Goal: Task Accomplishment & Management: Manage account settings

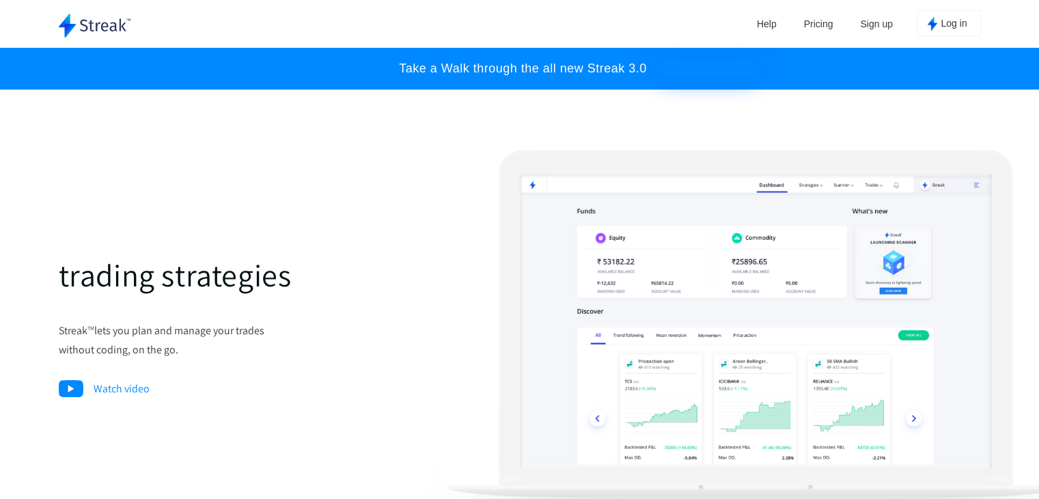
click at [945, 23] on span "Log in" at bounding box center [953, 24] width 26 height 13
click at [875, 23] on link "Sign up" at bounding box center [876, 24] width 46 height 20
click at [939, 19] on button "Log in" at bounding box center [949, 23] width 64 height 26
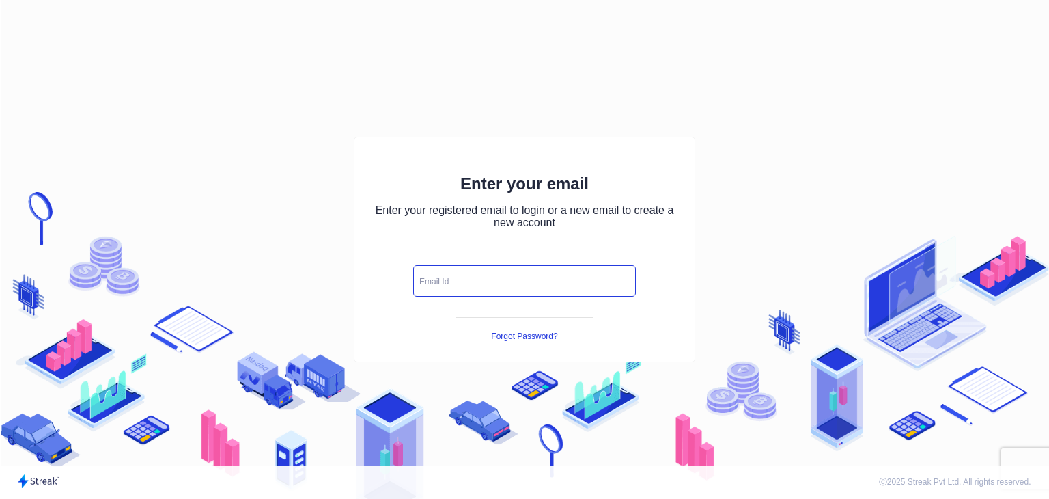
click at [472, 279] on input "text" at bounding box center [524, 280] width 223 height 31
click at [617, 279] on icon "button" at bounding box center [618, 280] width 5 height 3
click at [616, 281] on icon "button" at bounding box center [620, 279] width 15 height 15
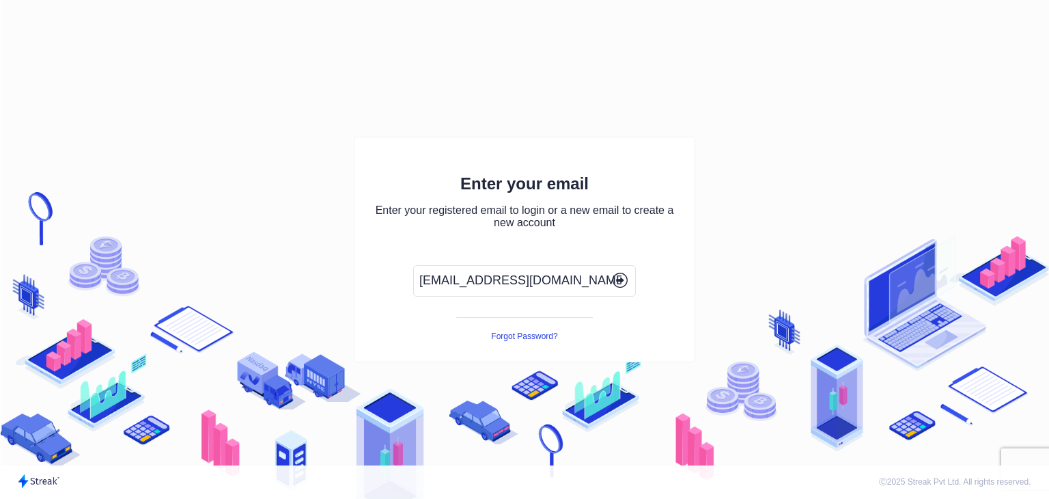
click at [616, 281] on icon "button" at bounding box center [620, 279] width 15 height 15
click at [622, 280] on icon "button" at bounding box center [621, 280] width 3 height 6
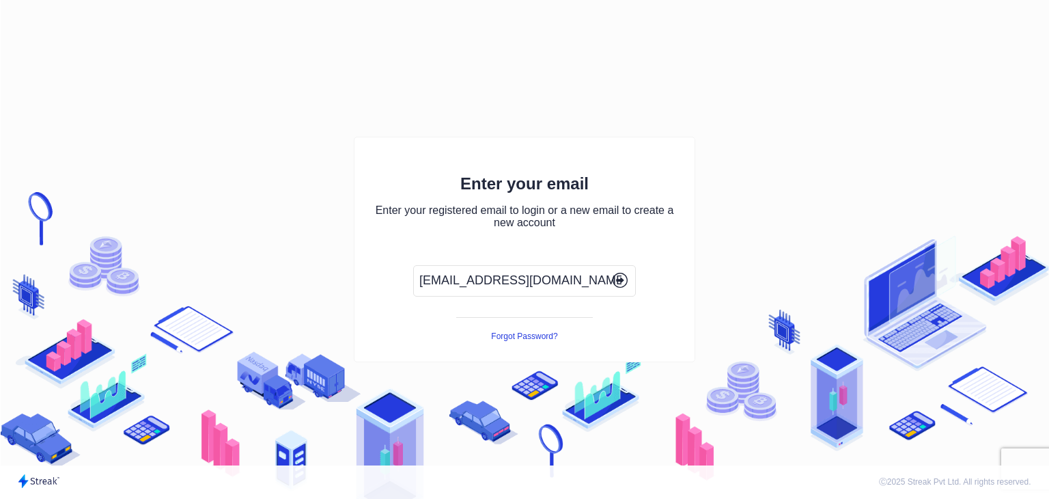
click at [622, 280] on icon "button" at bounding box center [621, 280] width 3 height 6
drag, startPoint x: 549, startPoint y: 279, endPoint x: 391, endPoint y: 285, distance: 158.5
click at [391, 285] on div "Enter your email Enter your registered email to login or a new email to create …" at bounding box center [524, 249] width 341 height 225
type input "A"
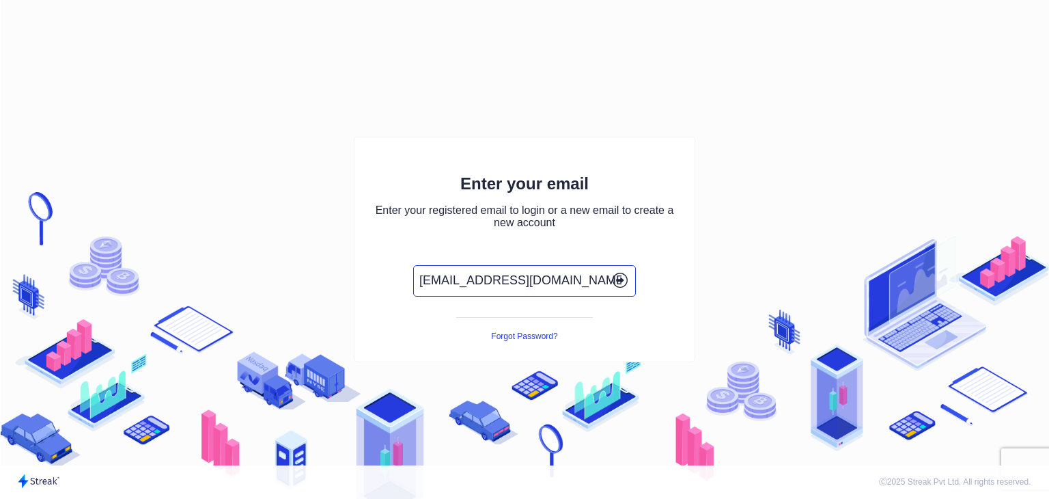
type input "akshay23032005kumar@gmail.com"
click at [623, 278] on icon "button" at bounding box center [620, 279] width 15 height 15
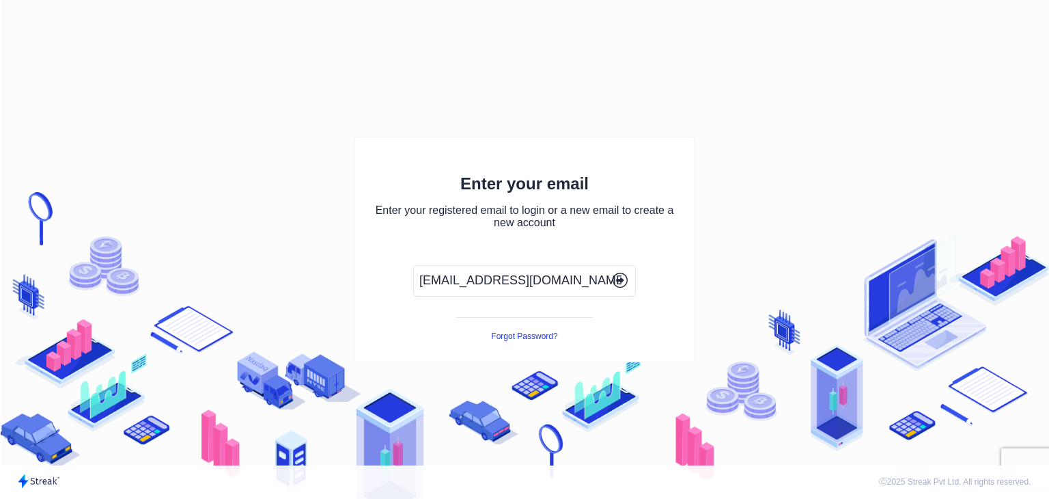
click at [623, 278] on icon "button" at bounding box center [620, 279] width 15 height 15
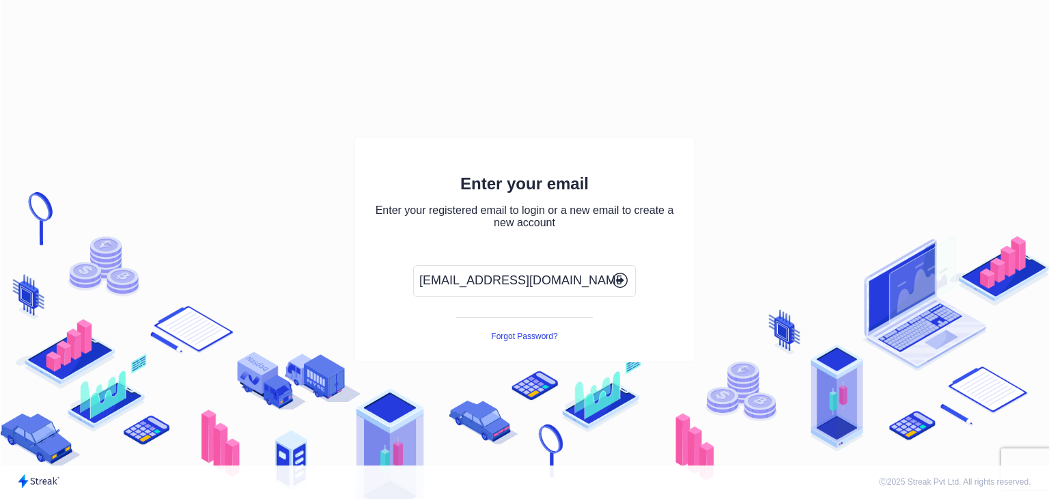
click at [623, 278] on icon "button" at bounding box center [620, 279] width 15 height 15
click at [618, 279] on icon "button" at bounding box center [618, 280] width 5 height 3
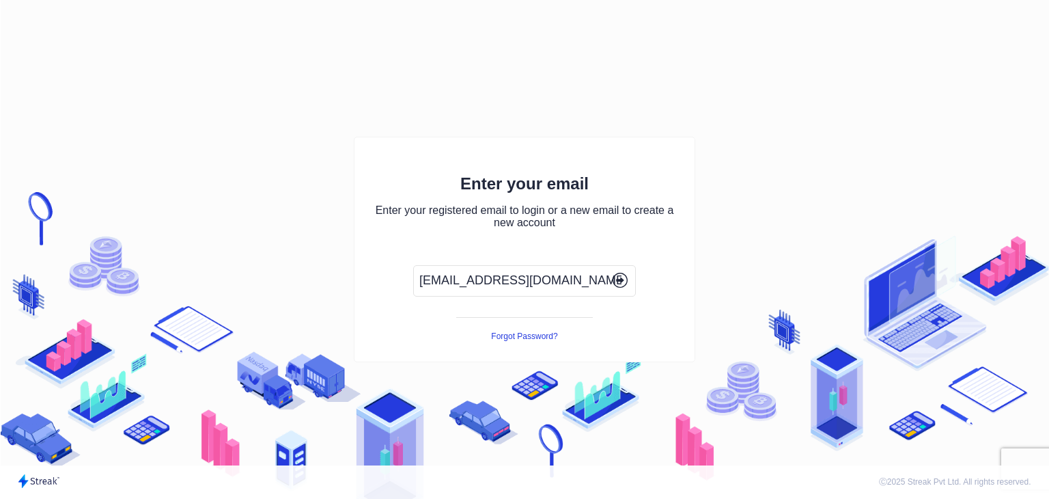
click at [618, 279] on icon "button" at bounding box center [618, 280] width 5 height 3
click at [618, 277] on icon "button" at bounding box center [620, 279] width 15 height 15
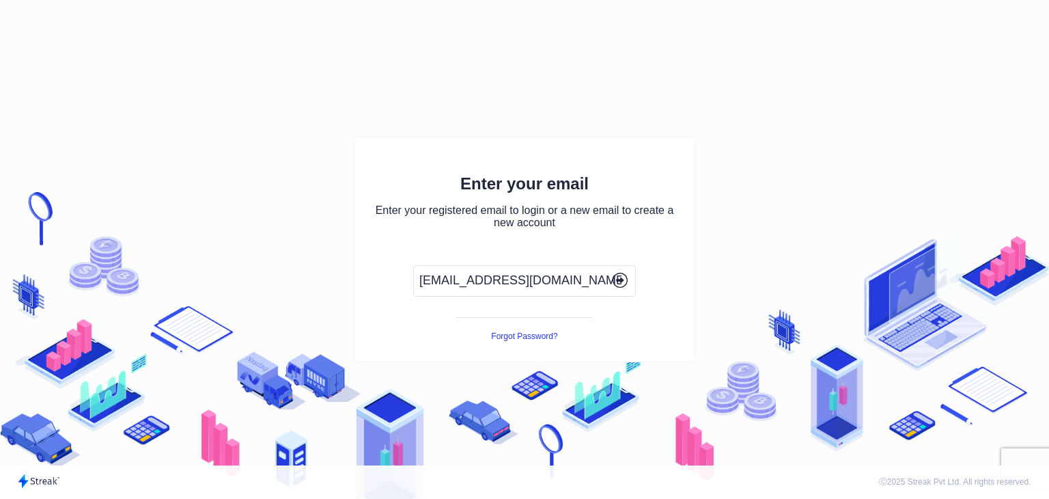
click at [618, 277] on icon "button" at bounding box center [620, 279] width 15 height 15
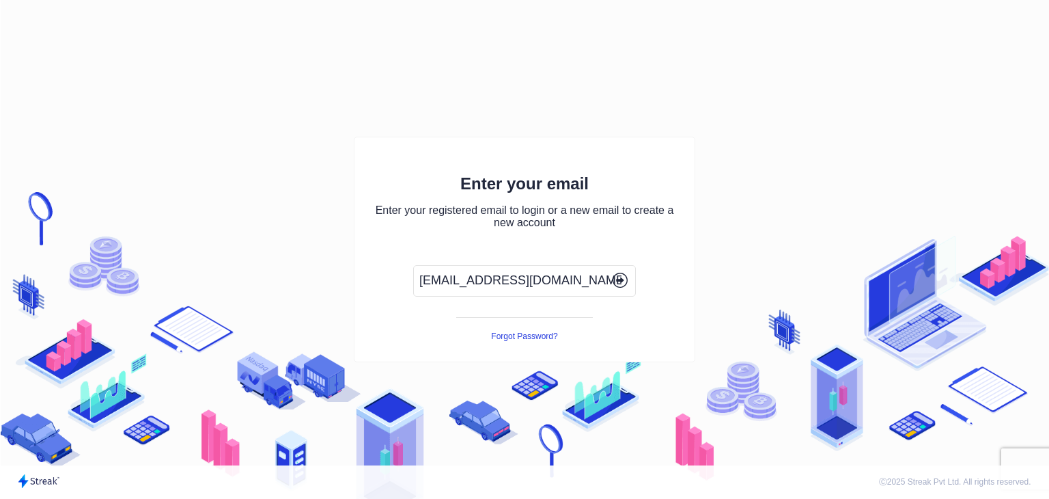
click at [618, 277] on icon "button" at bounding box center [620, 279] width 15 height 15
click at [516, 335] on button "Forgot Password?" at bounding box center [524, 336] width 66 height 10
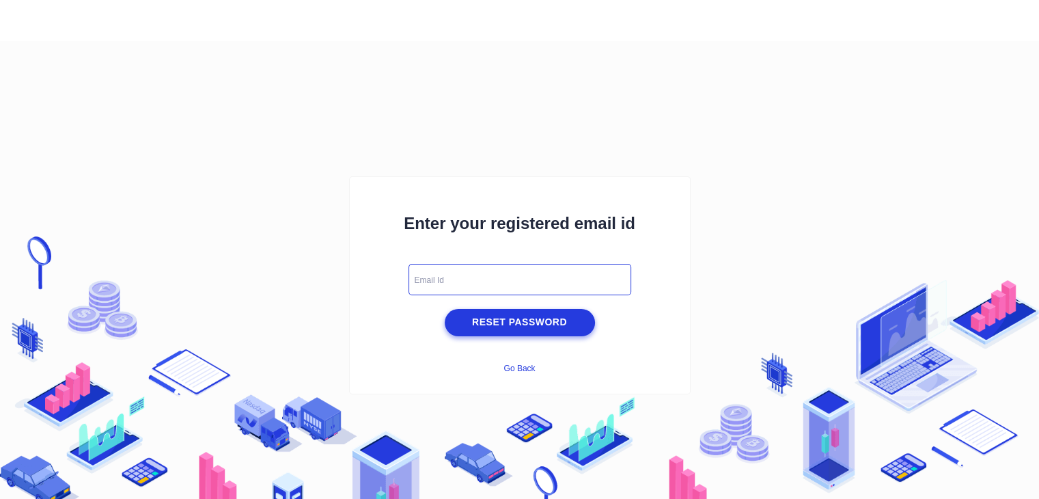
click at [453, 272] on input "text" at bounding box center [519, 279] width 223 height 31
type input "gv3400664@gmail.com"
click at [499, 315] on span "Reset Password" at bounding box center [519, 321] width 143 height 17
drag, startPoint x: 562, startPoint y: 270, endPoint x: 391, endPoint y: 279, distance: 171.6
click at [391, 279] on div "Enter your registered email id gv3400664@gmail.com Go Back" at bounding box center [519, 285] width 341 height 218
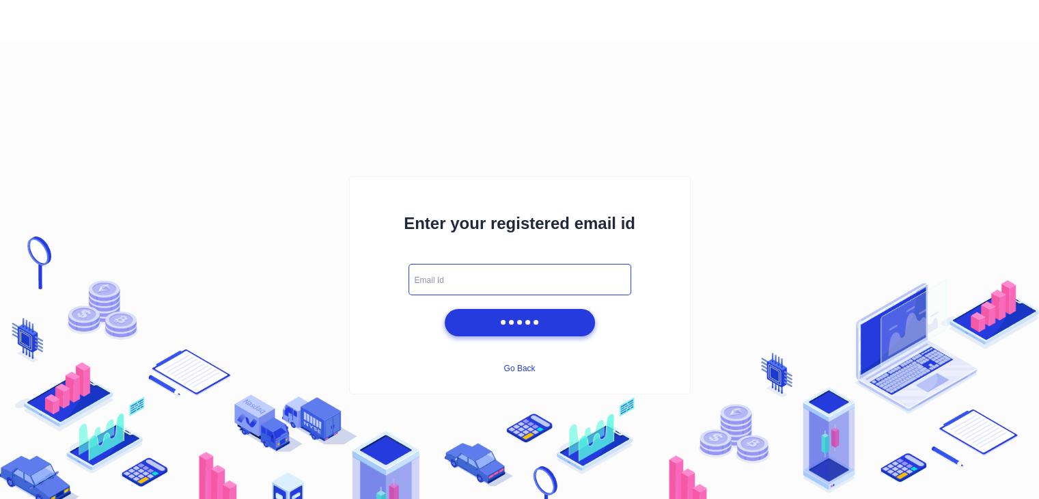
click at [434, 277] on input "text" at bounding box center [519, 279] width 223 height 31
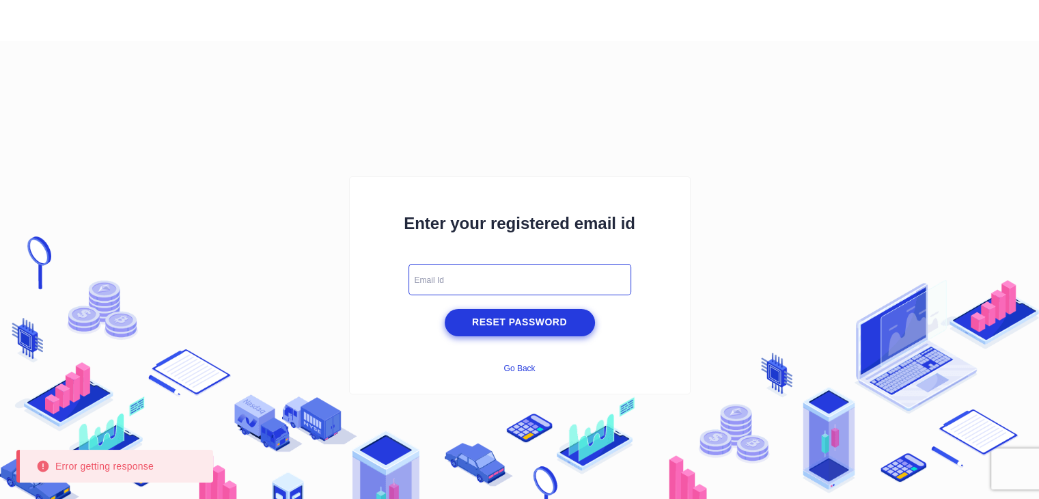
type input "akshay23032005kumar@gmail.com"
click at [501, 321] on span "Reset Password" at bounding box center [519, 321] width 143 height 17
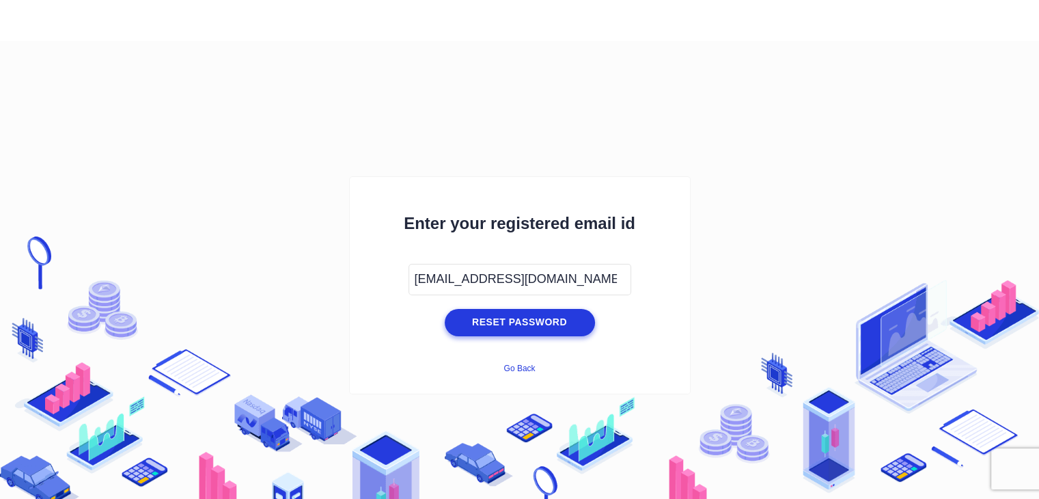
click at [1015, 469] on img at bounding box center [519, 401] width 1039 height 331
click at [522, 328] on span "Reset Password" at bounding box center [519, 321] width 143 height 17
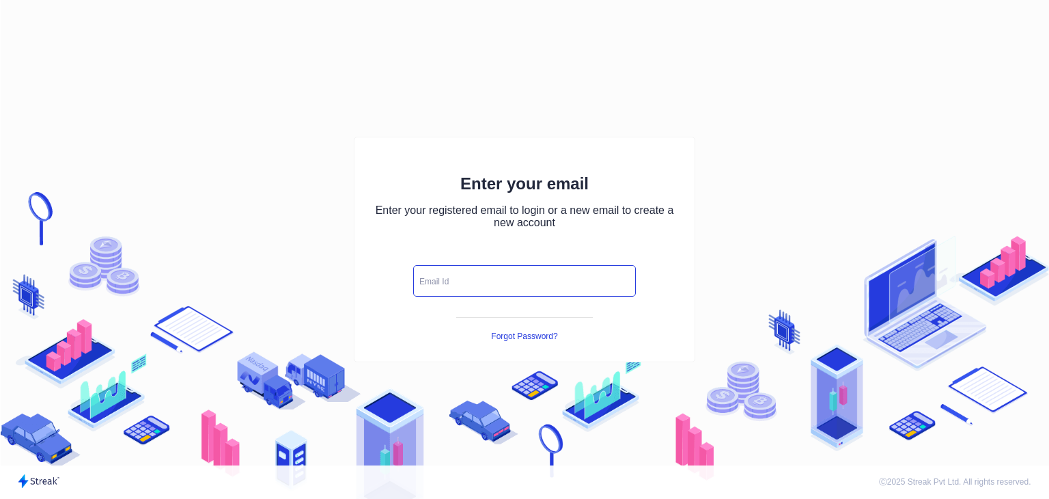
click at [475, 278] on input "text" at bounding box center [524, 280] width 223 height 31
click at [462, 277] on input "text" at bounding box center [524, 280] width 223 height 31
type input "[EMAIL_ADDRESS][DOMAIN_NAME]"
click at [617, 279] on icon "button" at bounding box center [618, 280] width 5 height 3
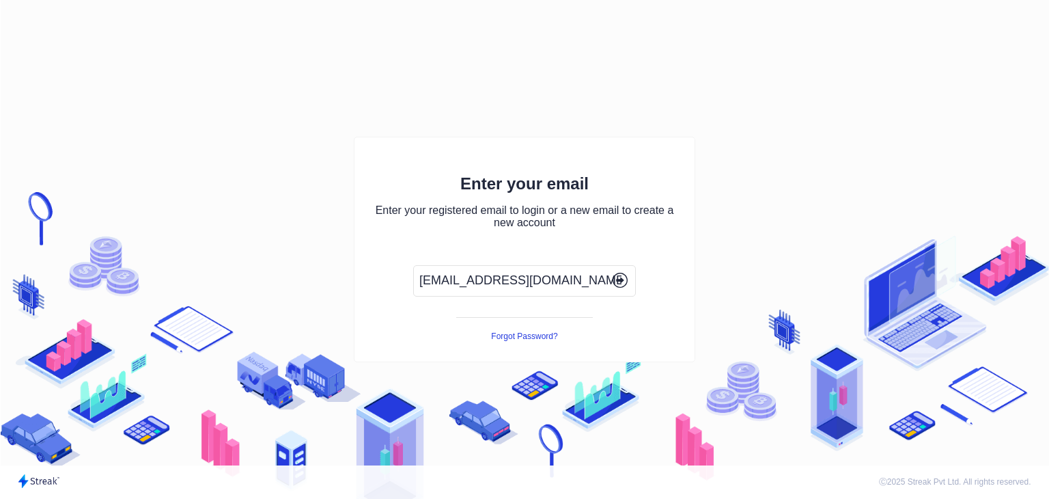
click at [630, 277] on button "button" at bounding box center [620, 281] width 23 height 18
click at [620, 277] on icon "button" at bounding box center [621, 280] width 3 height 6
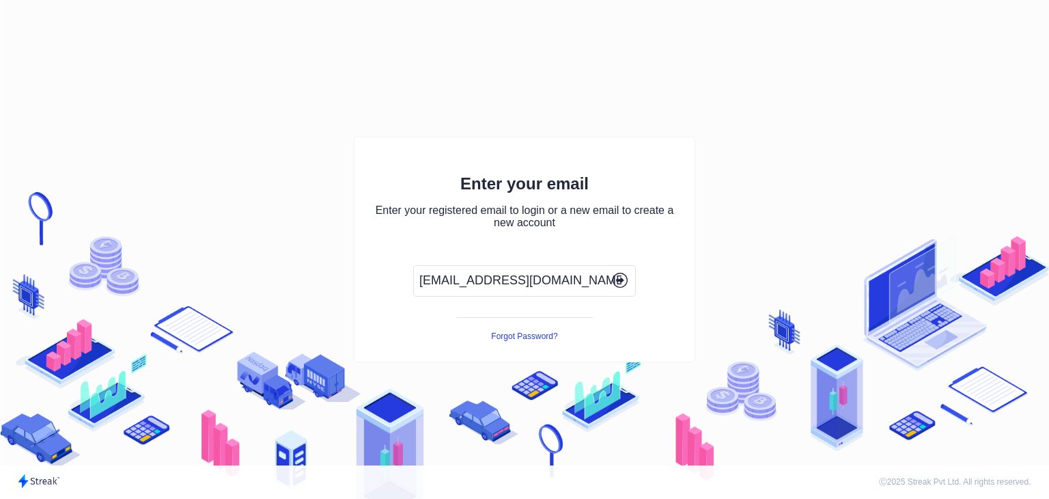
click at [620, 277] on icon "button" at bounding box center [621, 280] width 3 height 6
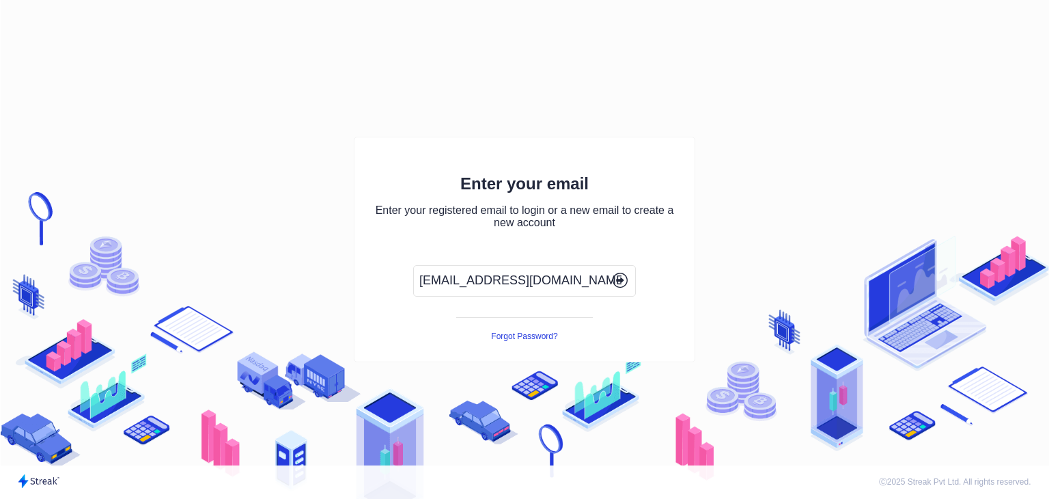
click at [620, 277] on icon "button" at bounding box center [621, 280] width 3 height 6
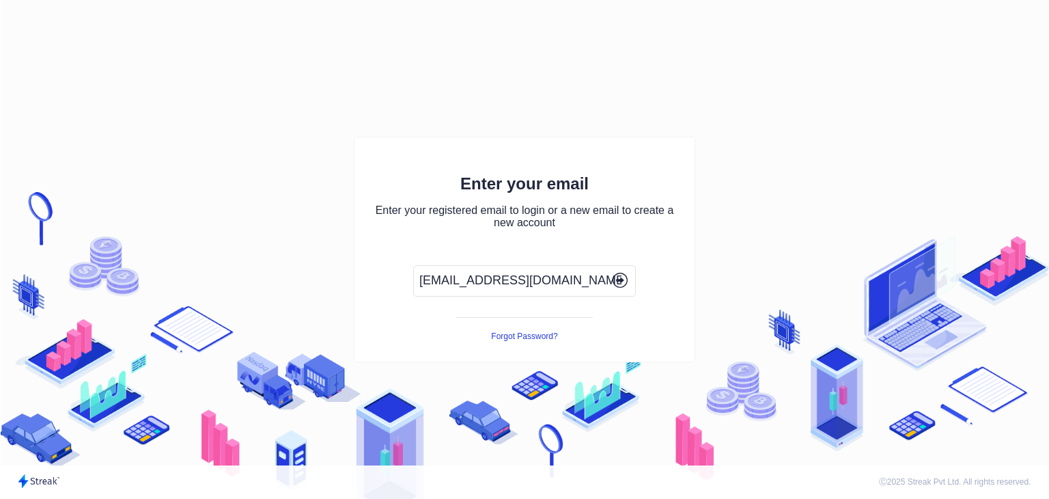
click at [620, 277] on icon "button" at bounding box center [621, 280] width 3 height 6
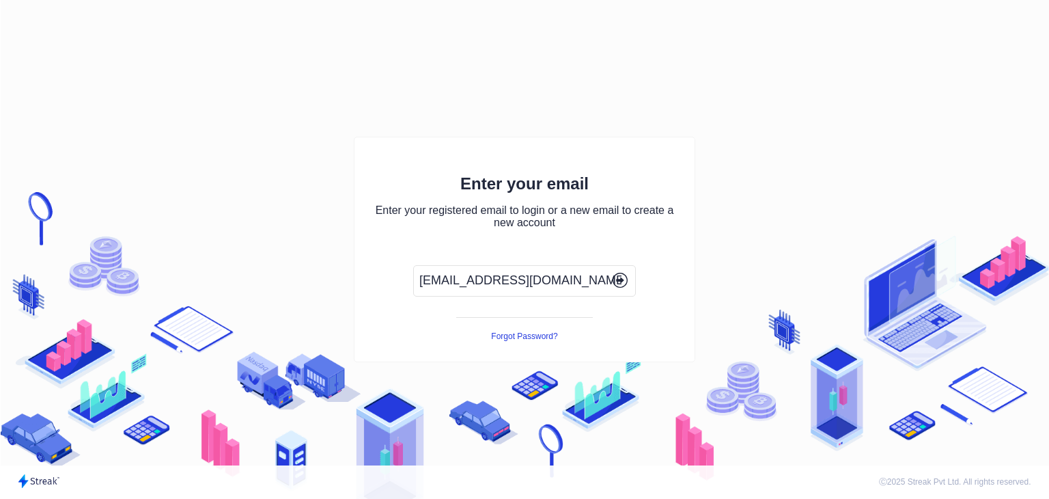
click at [620, 277] on icon "button" at bounding box center [621, 280] width 3 height 6
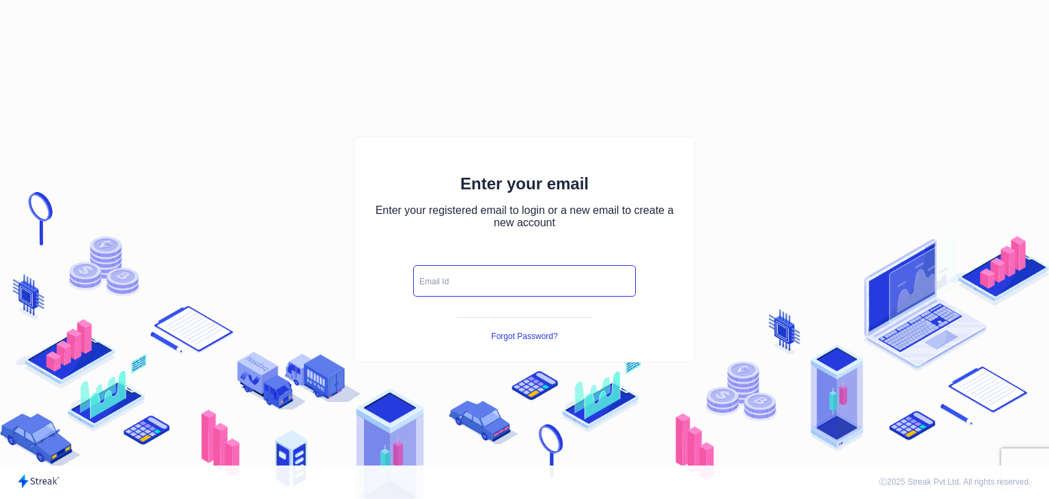
click at [457, 290] on input "text" at bounding box center [524, 280] width 223 height 31
type input "[EMAIL_ADDRESS][DOMAIN_NAME]"
click at [617, 280] on icon "button" at bounding box center [618, 280] width 5 height 3
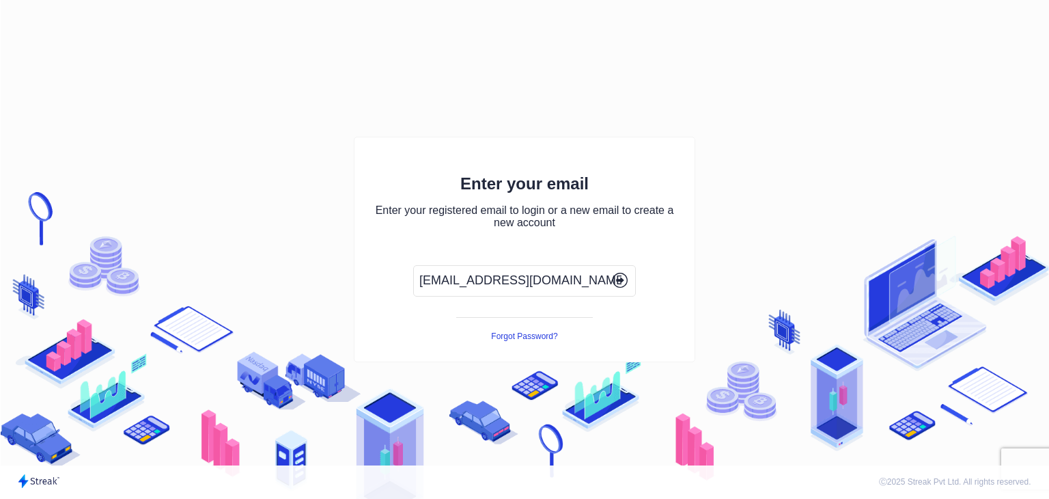
click at [617, 280] on icon "button" at bounding box center [618, 280] width 5 height 3
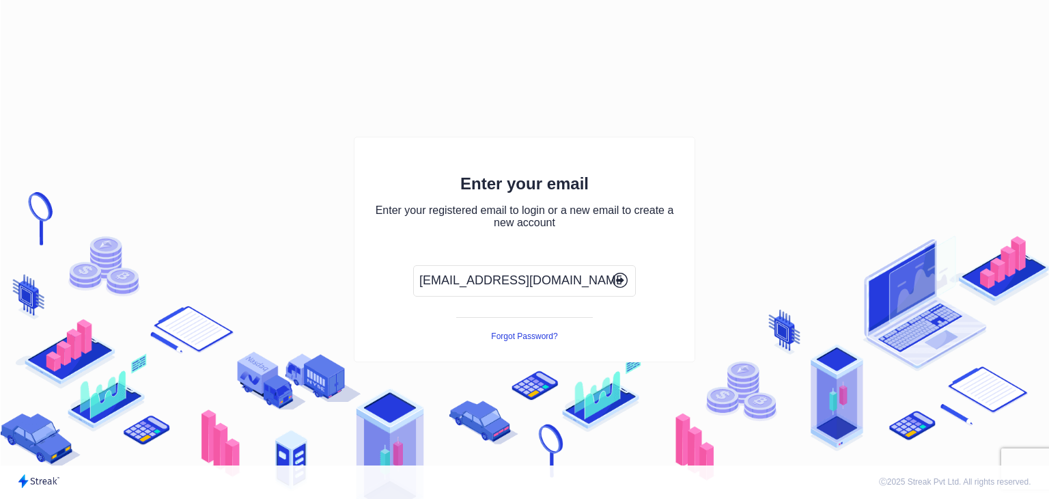
click at [617, 280] on icon "button" at bounding box center [618, 280] width 5 height 3
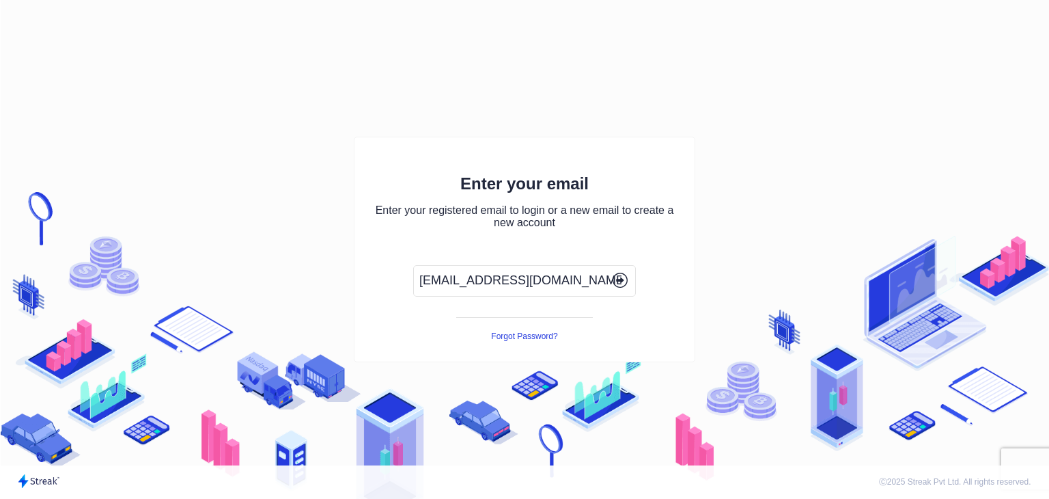
click at [617, 280] on icon "button" at bounding box center [618, 280] width 5 height 3
click at [609, 272] on button "button" at bounding box center [620, 281] width 23 height 18
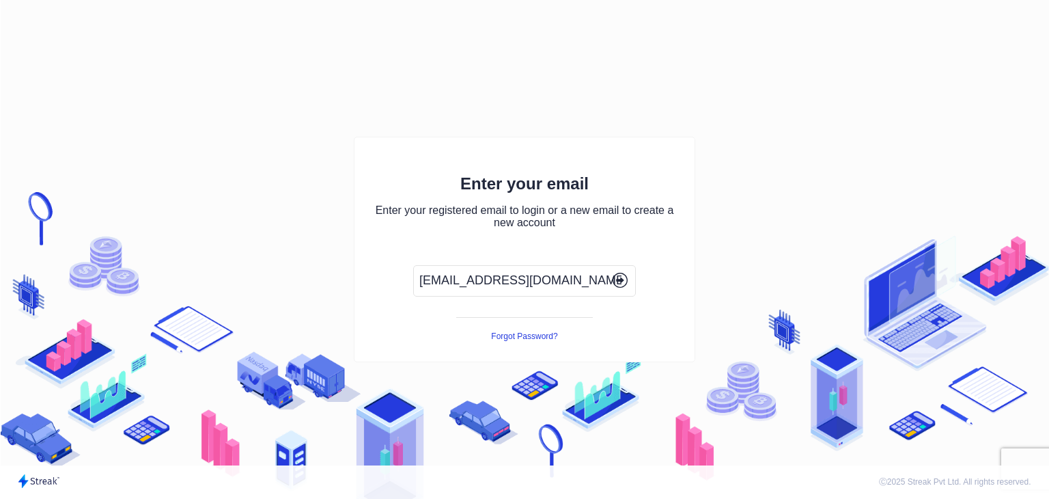
click at [609, 272] on button "button" at bounding box center [620, 281] width 23 height 18
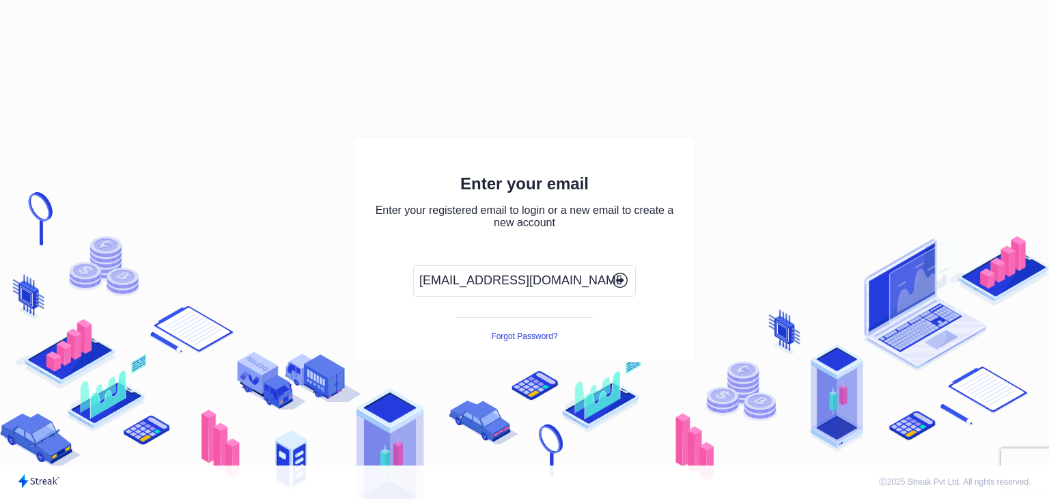
click at [609, 272] on button "button" at bounding box center [620, 281] width 23 height 18
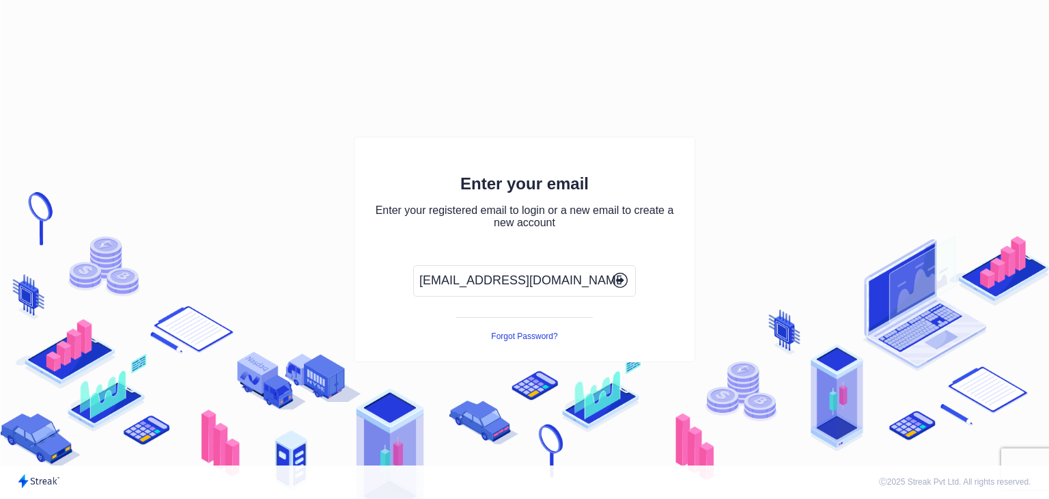
click at [609, 272] on button "button" at bounding box center [620, 281] width 23 height 18
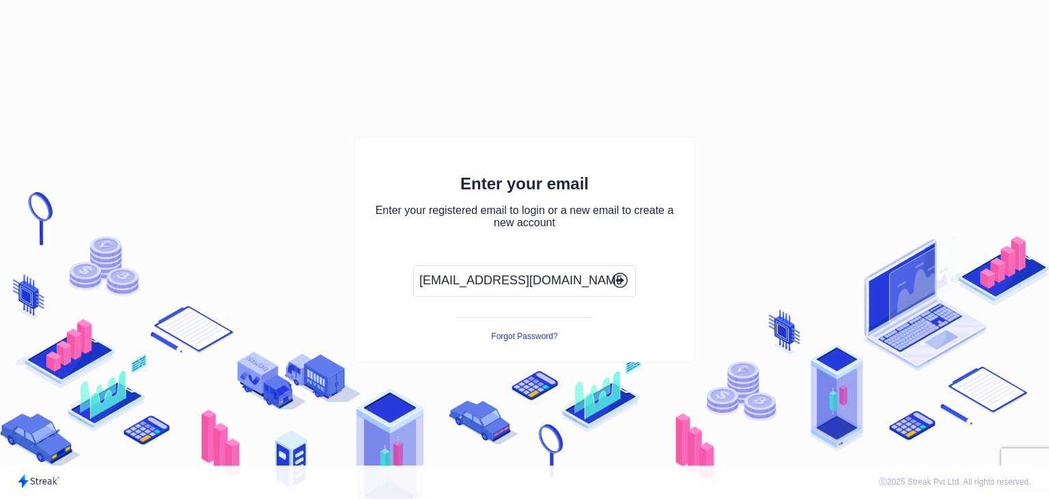
click at [609, 272] on button "button" at bounding box center [620, 281] width 23 height 18
click at [542, 335] on button "Forgot Password?" at bounding box center [524, 336] width 66 height 10
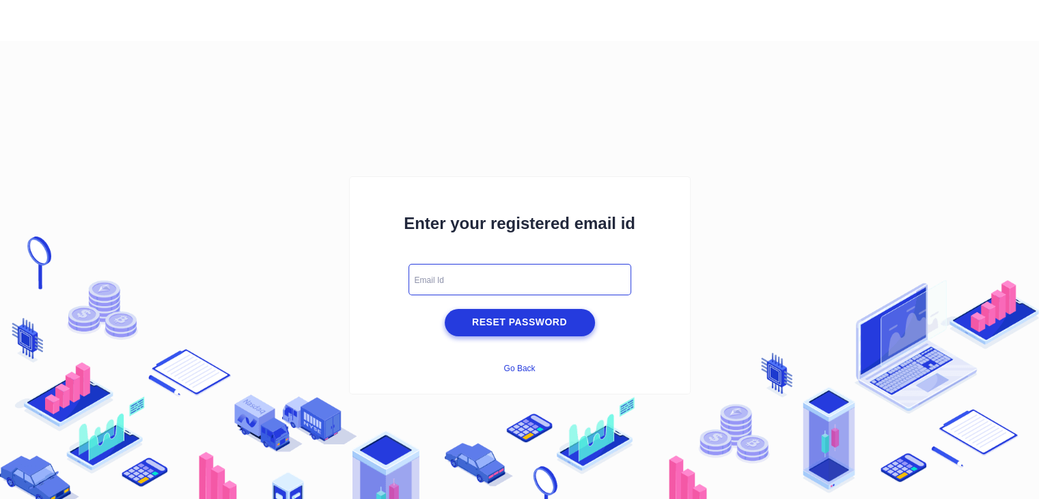
click at [503, 286] on input "text" at bounding box center [519, 279] width 223 height 31
type input "[EMAIL_ADDRESS][DOMAIN_NAME]"
click at [521, 320] on span "Reset Password" at bounding box center [519, 321] width 143 height 17
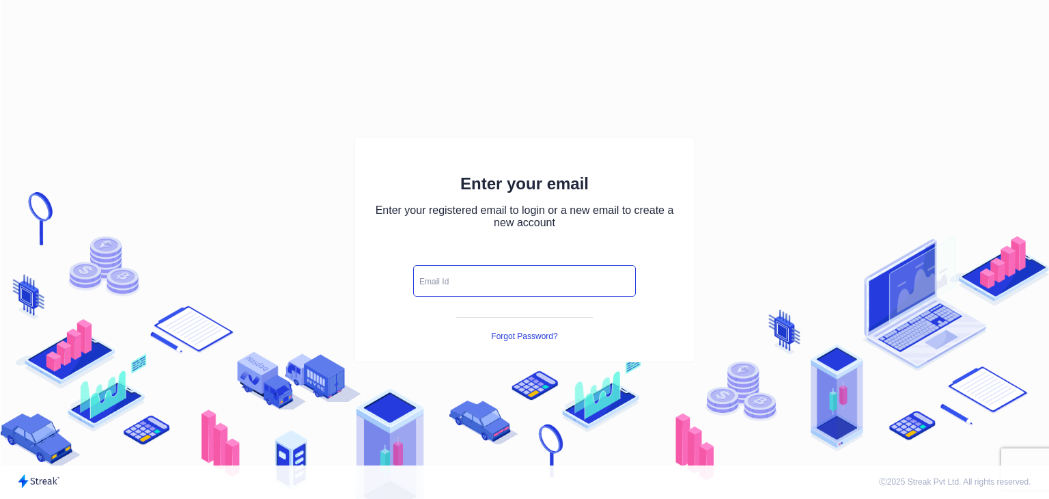
click at [453, 272] on input "text" at bounding box center [524, 280] width 223 height 31
type input "[EMAIL_ADDRESS][DOMAIN_NAME]"
click at [619, 277] on icon "button" at bounding box center [620, 279] width 15 height 15
click at [609, 272] on button "button" at bounding box center [620, 281] width 23 height 18
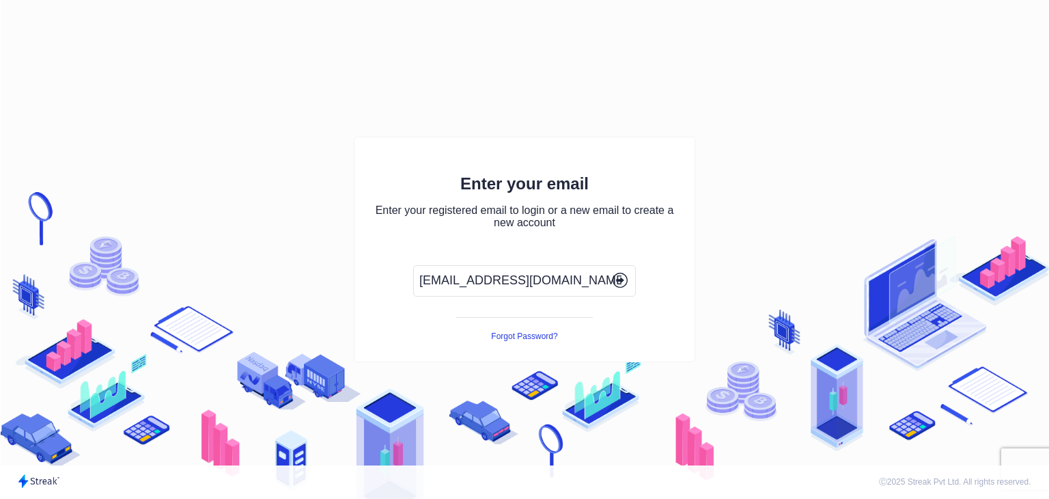
click at [609, 272] on button "button" at bounding box center [620, 281] width 23 height 18
click at [470, 285] on input "text" at bounding box center [524, 280] width 223 height 31
type input "[EMAIL_ADDRESS][DOMAIN_NAME]"
click at [617, 281] on icon "button" at bounding box center [620, 279] width 15 height 15
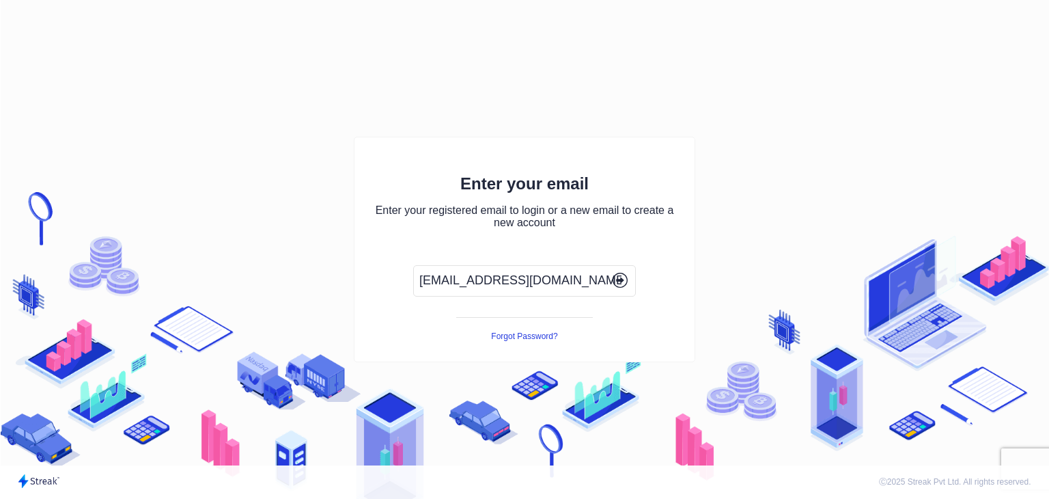
click at [617, 281] on icon "button" at bounding box center [620, 279] width 15 height 15
click at [609, 272] on button "button" at bounding box center [620, 281] width 23 height 18
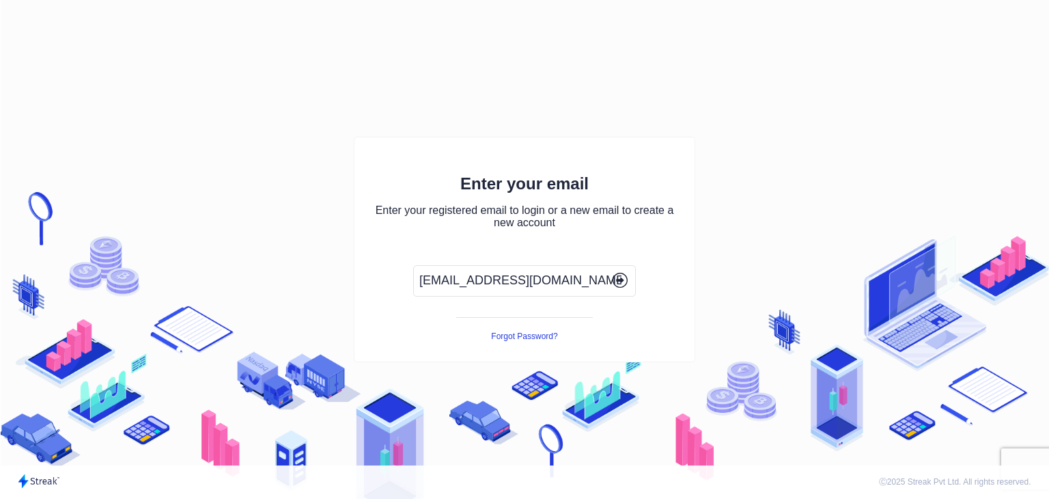
click at [609, 272] on button "button" at bounding box center [620, 281] width 23 height 18
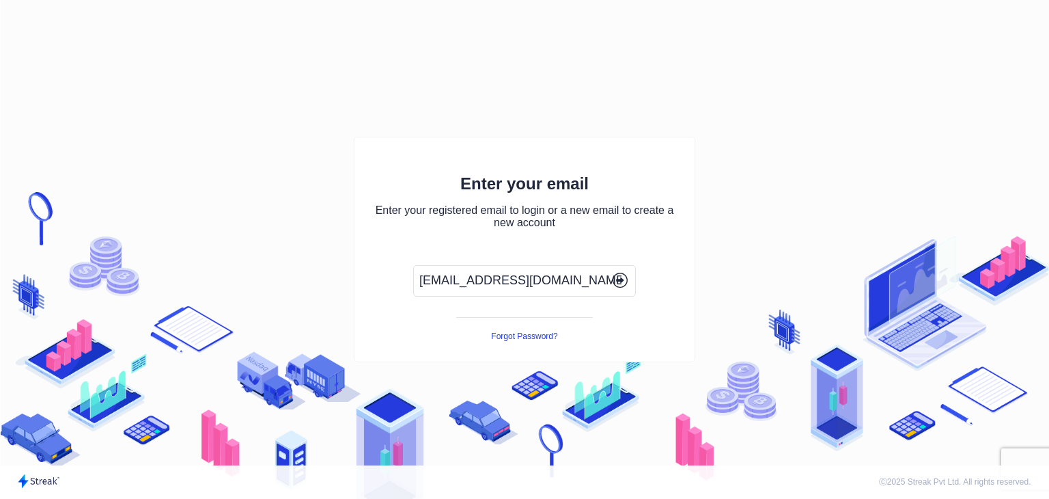
click at [625, 277] on icon "button" at bounding box center [620, 279] width 15 height 15
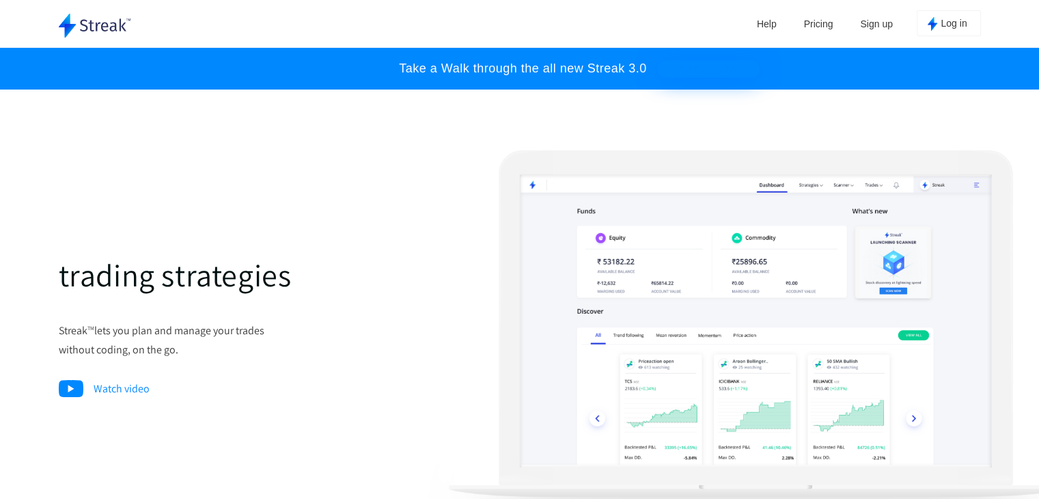
click at [935, 23] on img "button" at bounding box center [932, 24] width 10 height 14
click at [654, 65] on div "Take a Walk through the all new Streak 3.0 WATCH NOW" at bounding box center [519, 68] width 275 height 21
click at [103, 394] on p "Watch video" at bounding box center [105, 388] width 92 height 18
click at [699, 264] on img at bounding box center [756, 365] width 656 height 431
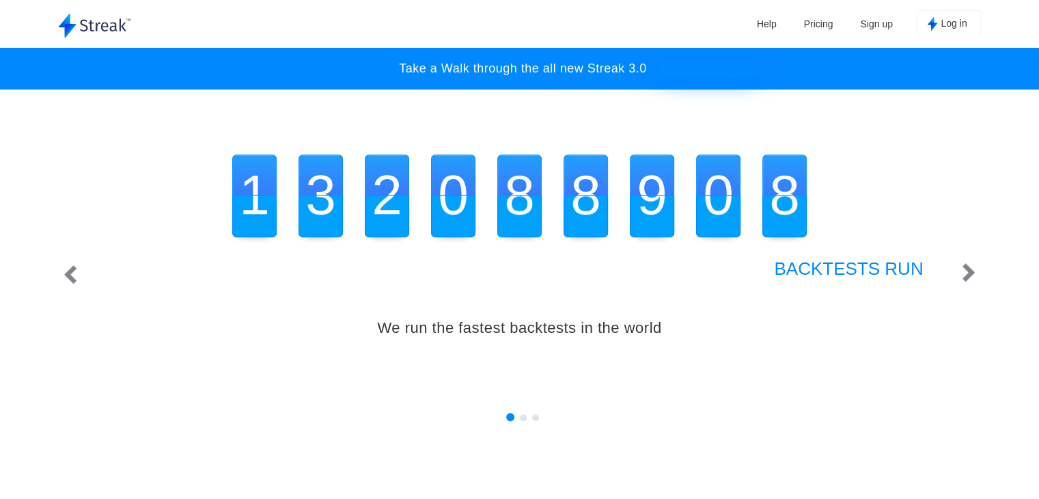
scroll to position [1262, 0]
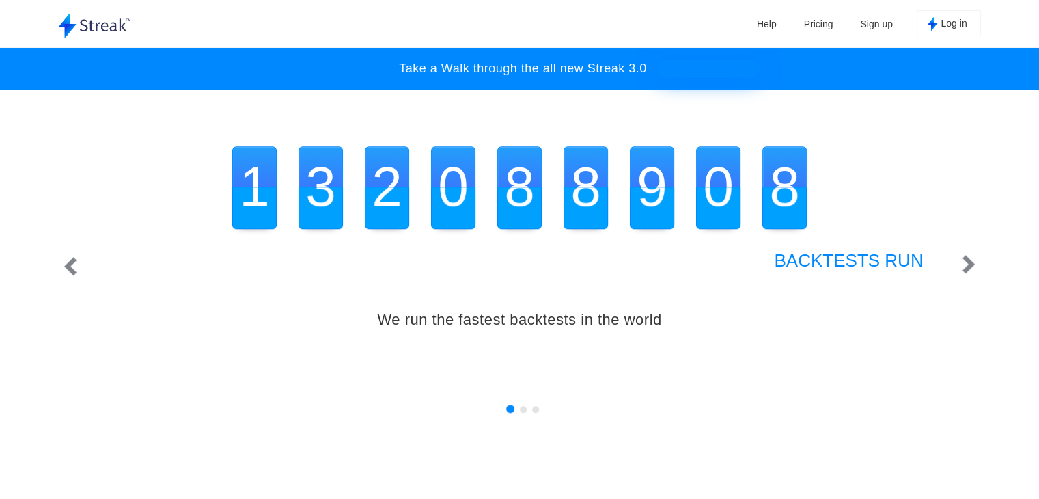
click at [967, 260] on img "button" at bounding box center [968, 264] width 13 height 18
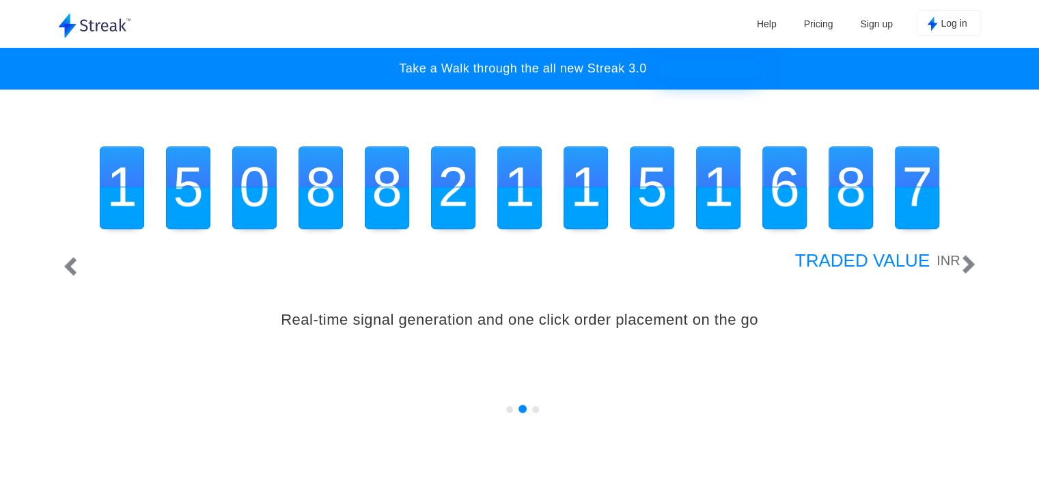
click at [967, 260] on img "button" at bounding box center [968, 264] width 13 height 18
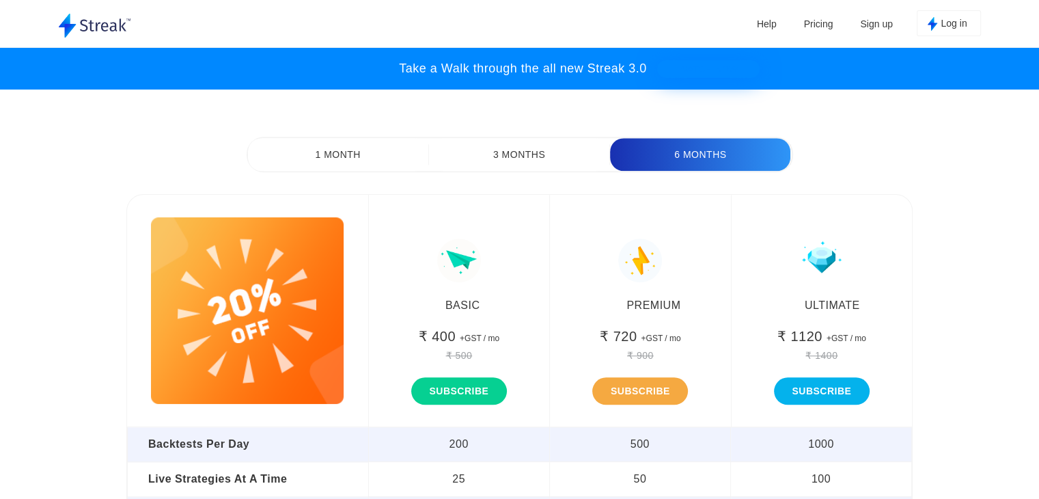
scroll to position [6405, 0]
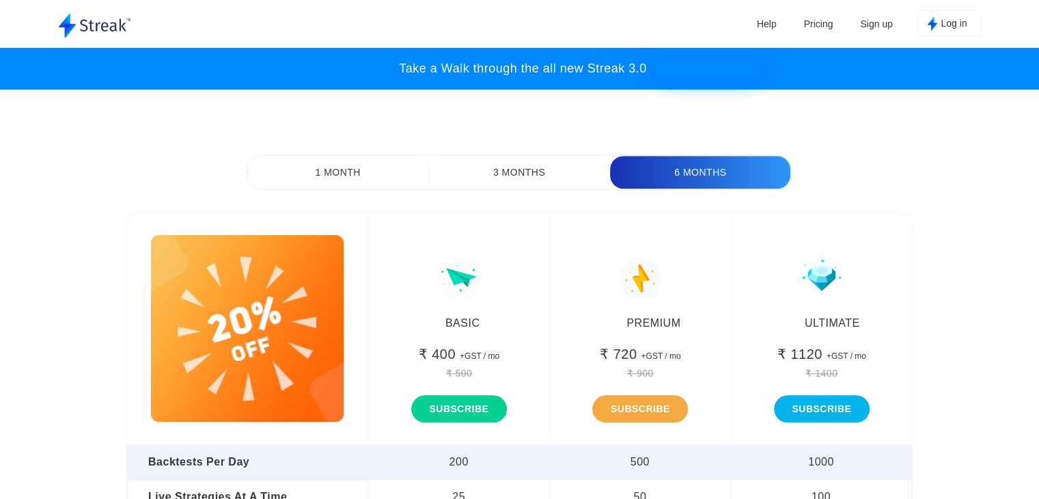
click at [512, 162] on button "3 Months" at bounding box center [519, 172] width 180 height 33
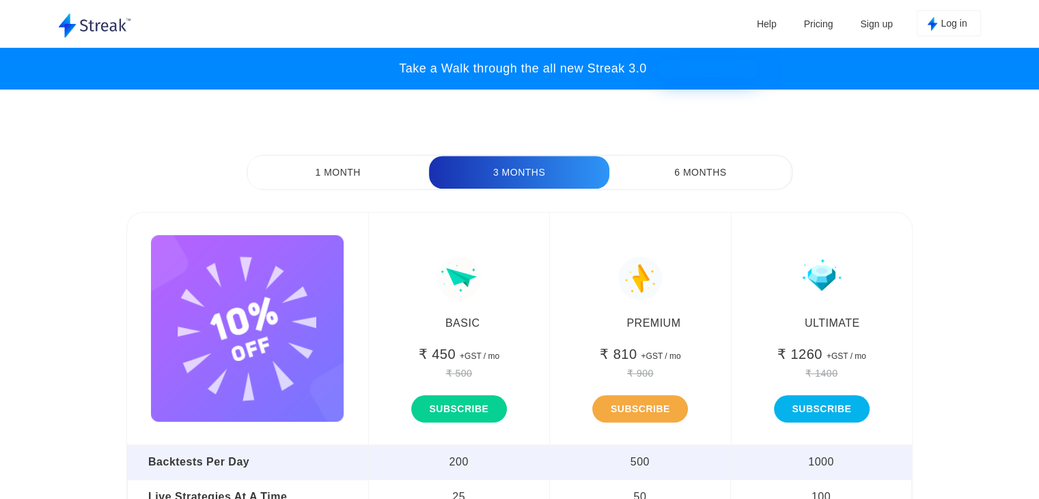
click at [350, 160] on button "1 Month" at bounding box center [338, 172] width 180 height 33
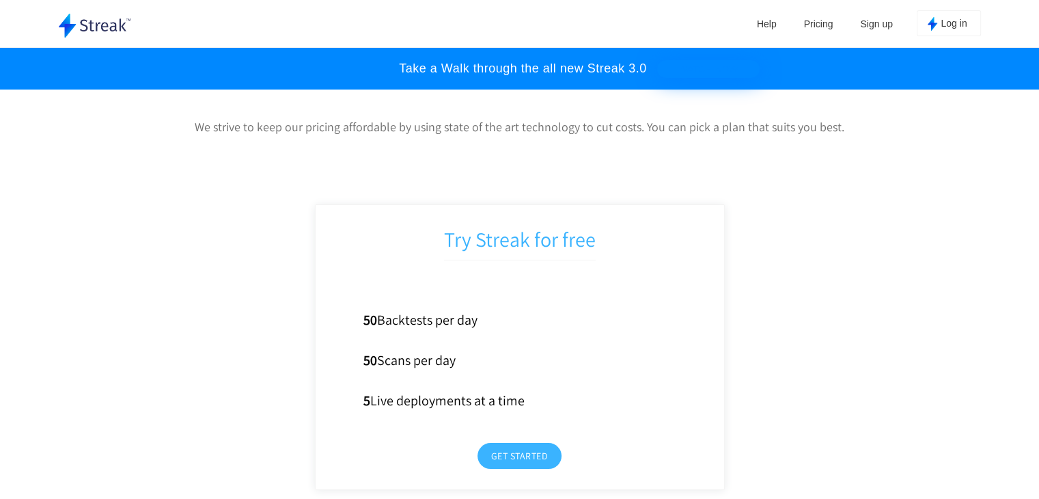
scroll to position [5901, 0]
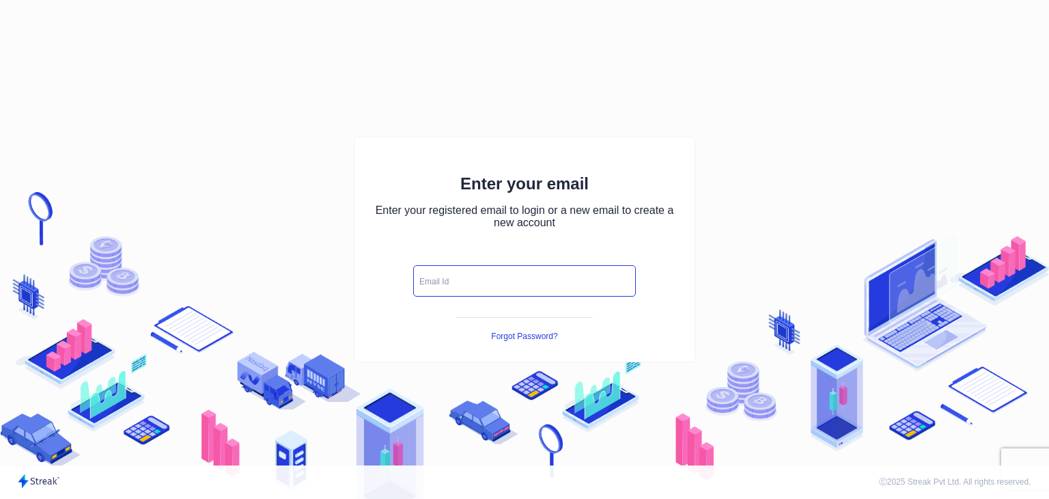
click at [443, 274] on input "text" at bounding box center [524, 280] width 223 height 31
type input "[EMAIL_ADDRESS][DOMAIN_NAME]"
click at [619, 281] on icon "button" at bounding box center [620, 279] width 15 height 15
click at [609, 272] on button "button" at bounding box center [620, 281] width 23 height 18
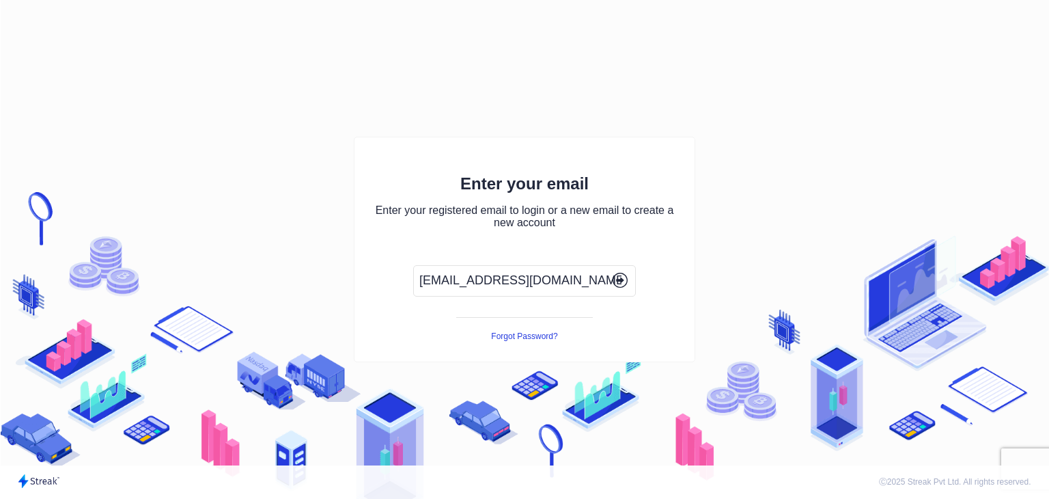
click at [609, 272] on button "button" at bounding box center [620, 281] width 23 height 18
click at [545, 311] on div "Enter your email Enter your registered email to login or a new email to create …" at bounding box center [524, 249] width 341 height 225
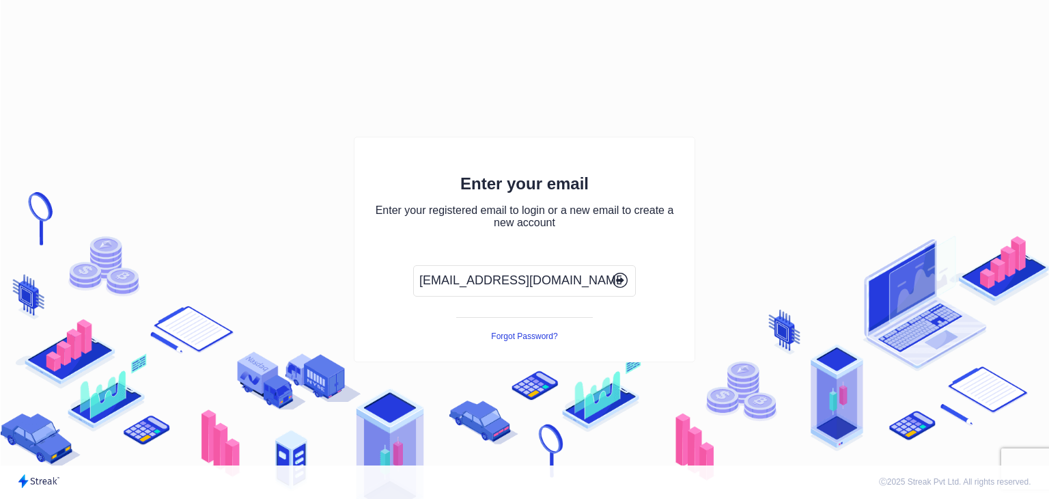
click at [621, 278] on icon "button" at bounding box center [621, 280] width 3 height 6
click at [609, 272] on button "button" at bounding box center [620, 281] width 23 height 18
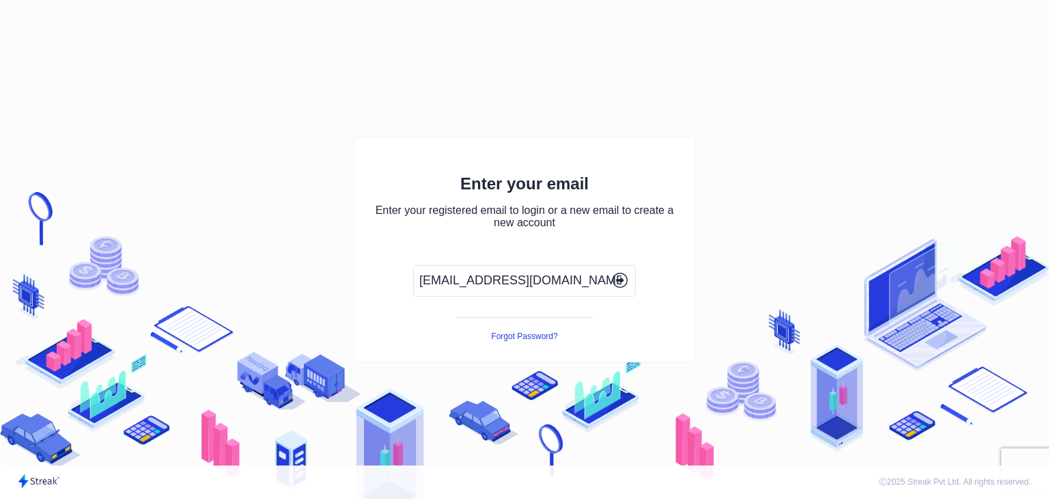
click at [609, 272] on button "button" at bounding box center [620, 281] width 23 height 18
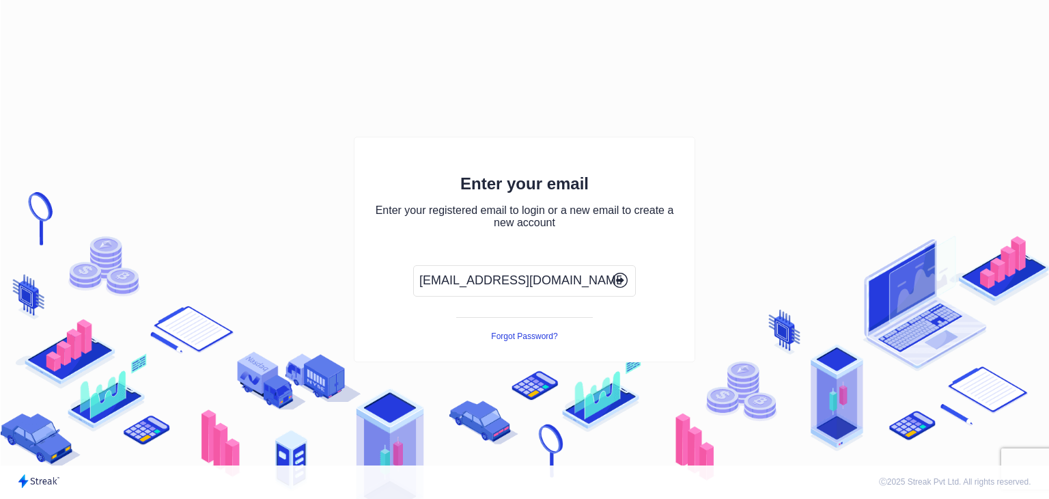
click at [609, 272] on button "button" at bounding box center [620, 281] width 23 height 18
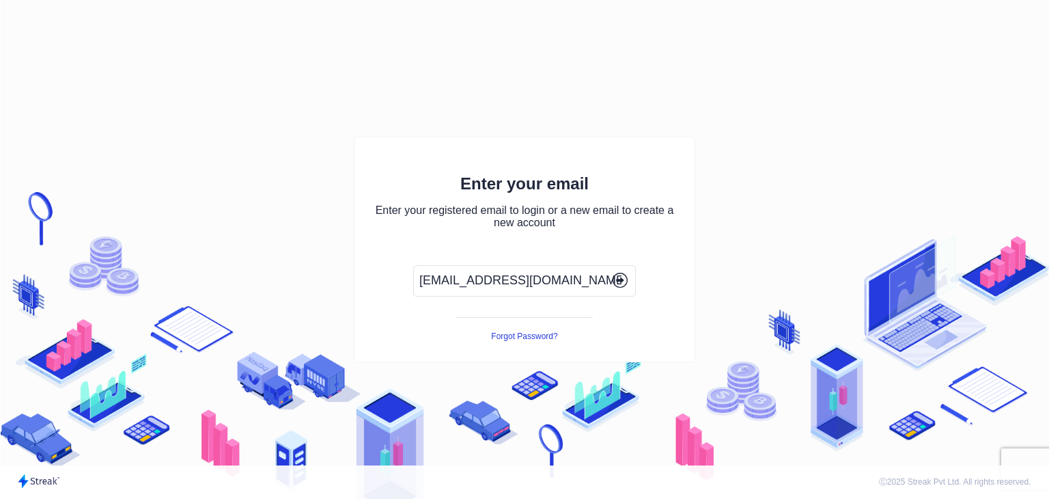
click at [609, 272] on button "button" at bounding box center [620, 281] width 23 height 18
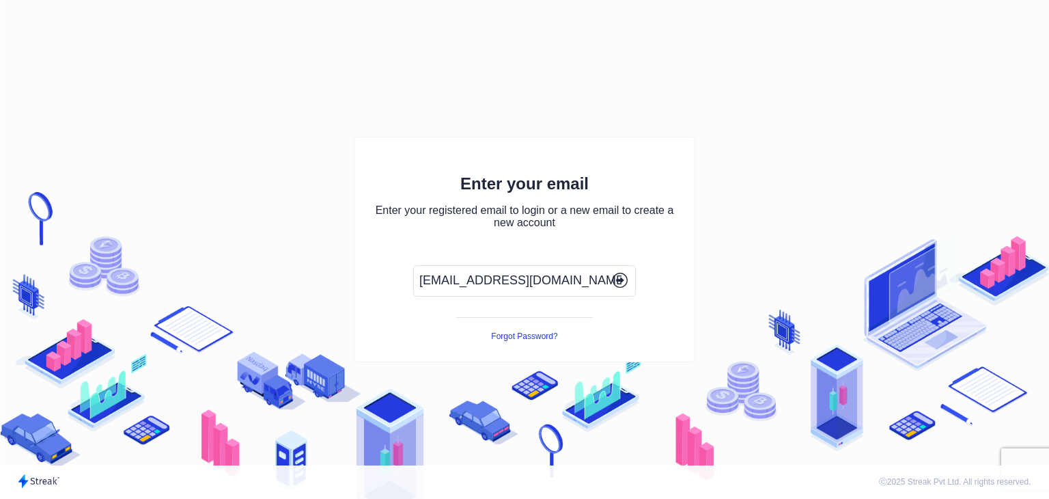
click at [609, 272] on button "button" at bounding box center [620, 281] width 23 height 18
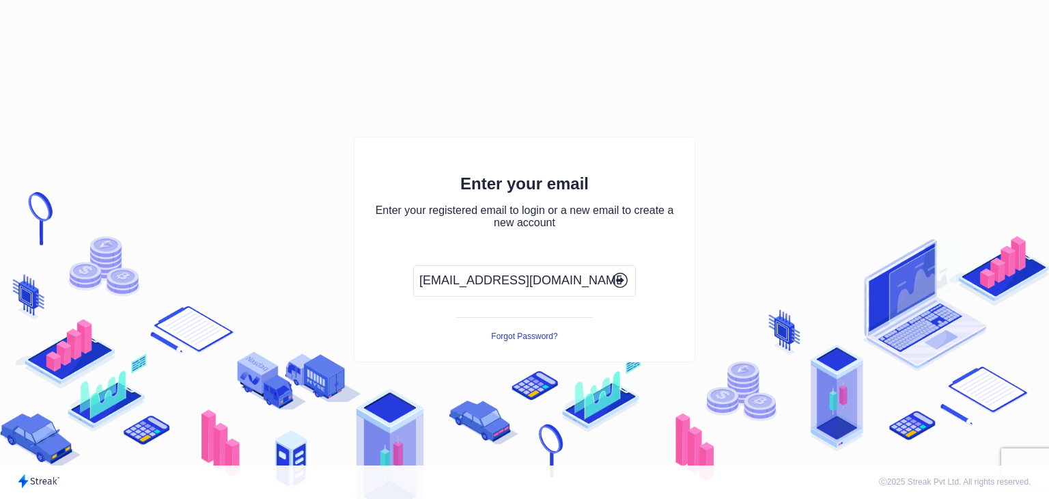
click at [609, 272] on button "button" at bounding box center [620, 281] width 23 height 18
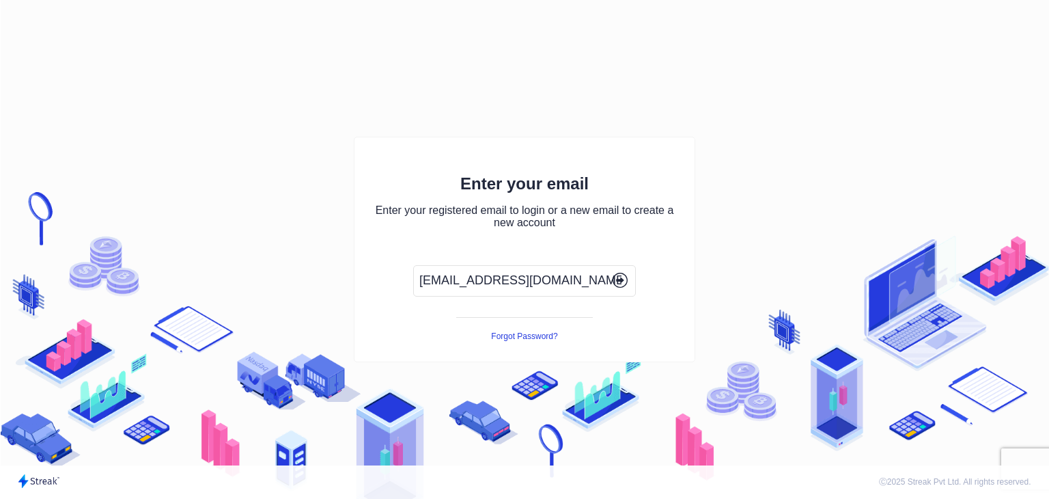
click at [609, 272] on button "button" at bounding box center [620, 281] width 23 height 18
click at [621, 278] on icon "button" at bounding box center [621, 280] width 3 height 6
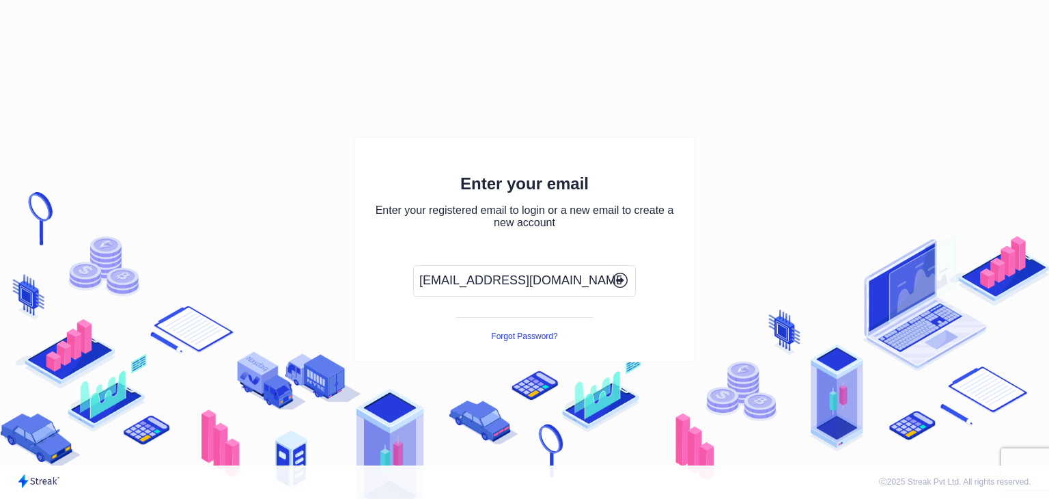
click at [621, 278] on icon "button" at bounding box center [621, 280] width 3 height 6
click at [620, 275] on icon "button" at bounding box center [620, 279] width 15 height 15
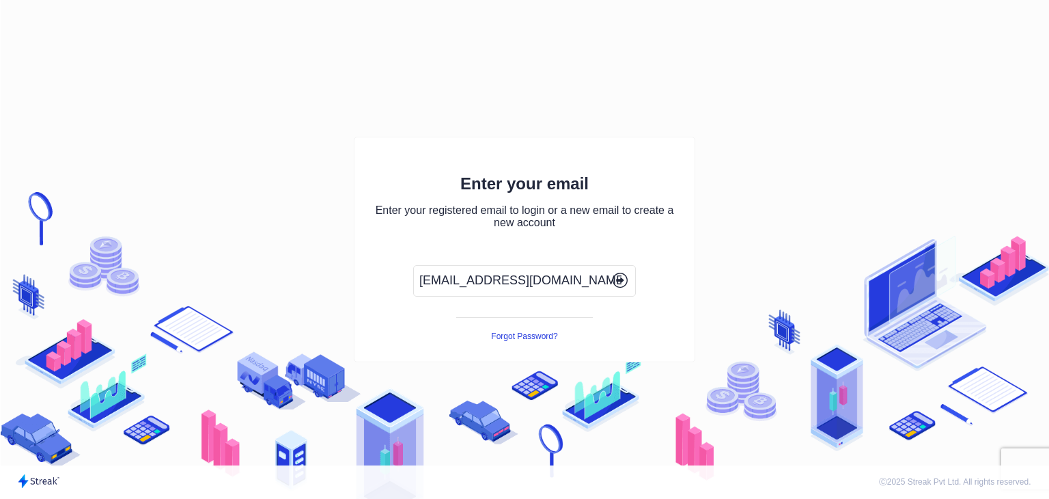
click at [620, 275] on icon "button" at bounding box center [620, 279] width 15 height 15
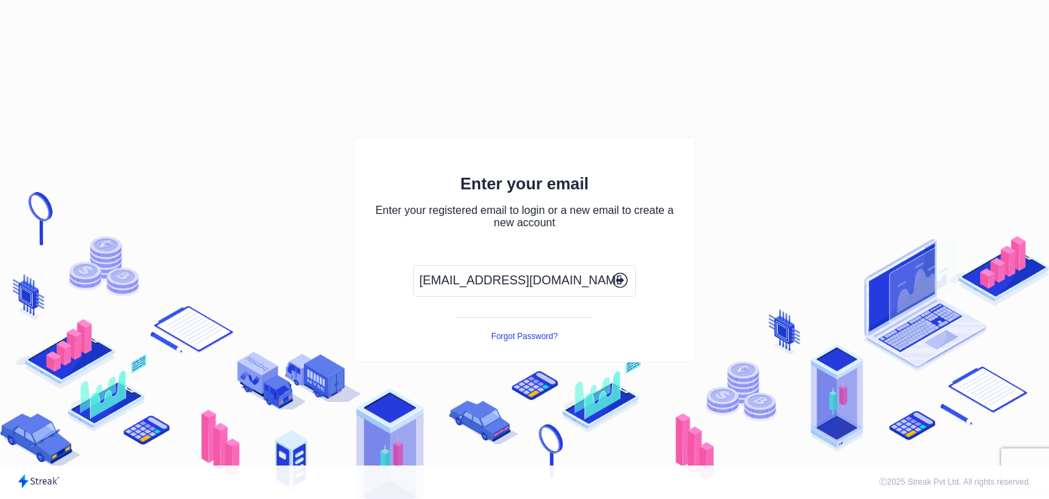
click at [620, 275] on icon "button" at bounding box center [620, 279] width 15 height 15
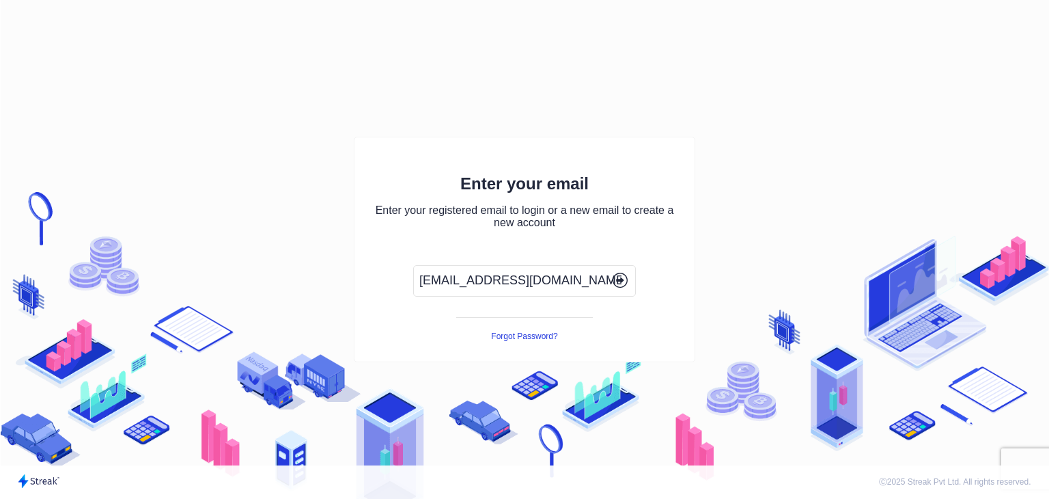
click at [620, 275] on icon "button" at bounding box center [620, 279] width 15 height 15
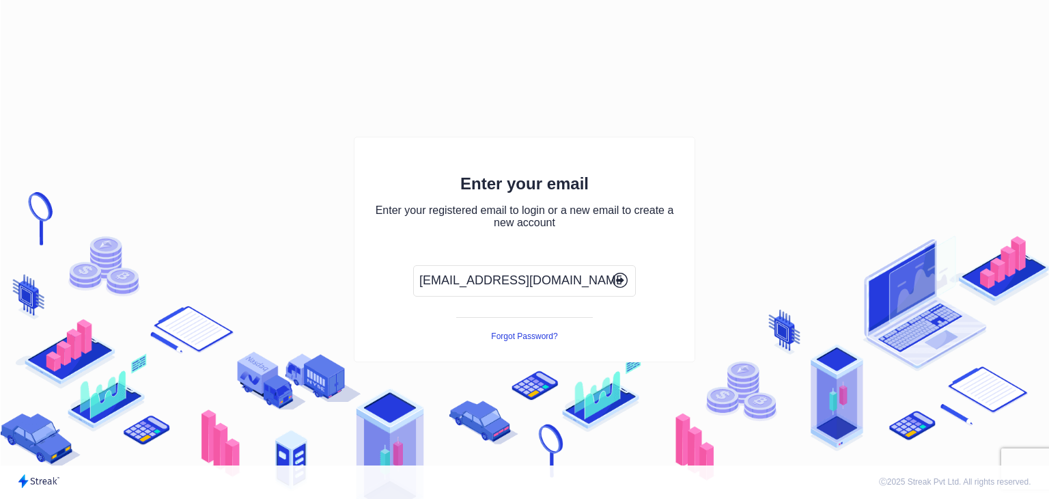
click at [620, 275] on icon "button" at bounding box center [620, 279] width 15 height 15
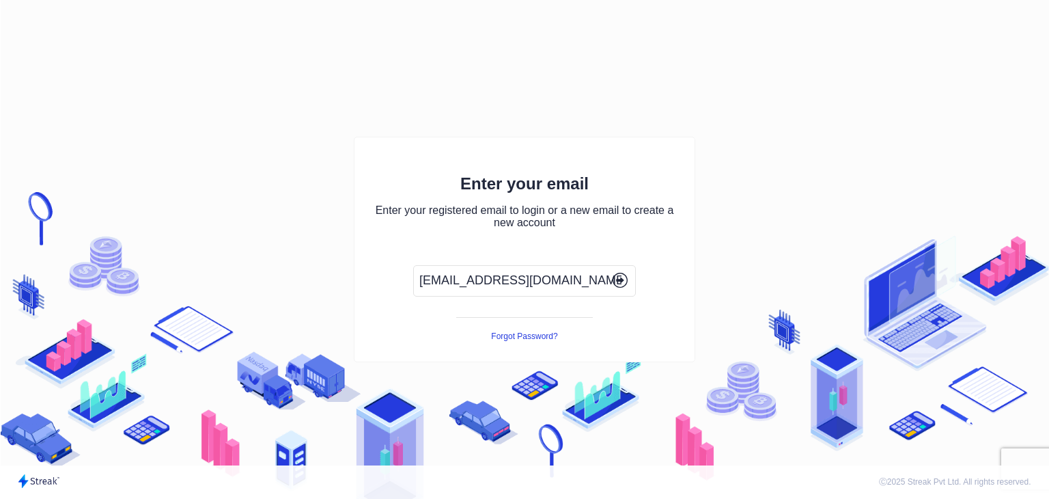
click at [620, 275] on icon "button" at bounding box center [620, 279] width 15 height 15
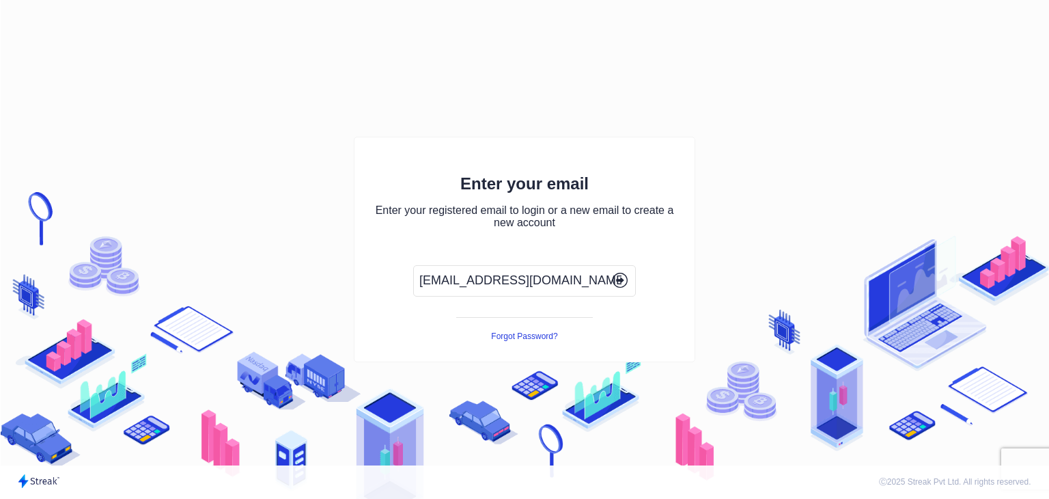
drag, startPoint x: 620, startPoint y: 275, endPoint x: 613, endPoint y: 268, distance: 10.6
click at [613, 268] on div "[EMAIL_ADDRESS][DOMAIN_NAME]" at bounding box center [524, 280] width 223 height 31
click at [613, 268] on input "[EMAIL_ADDRESS][DOMAIN_NAME]" at bounding box center [524, 280] width 223 height 31
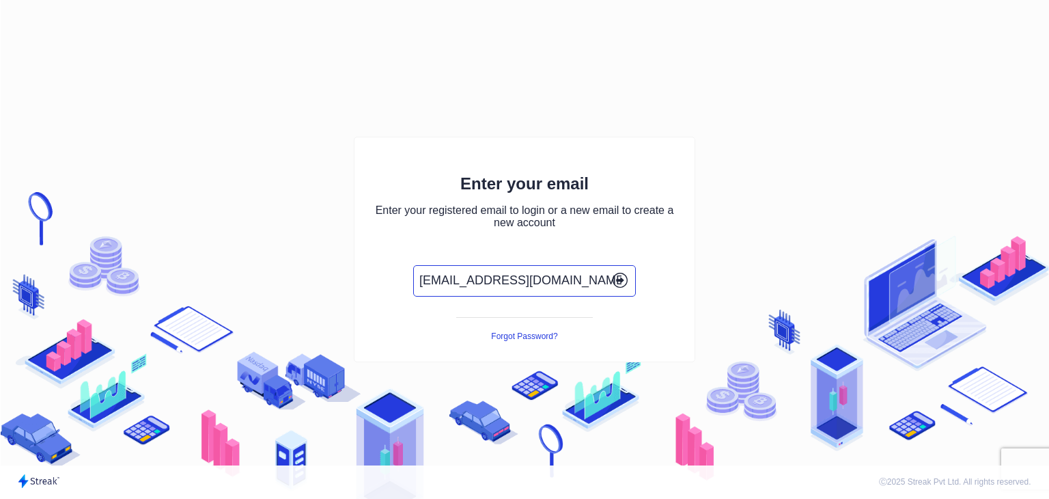
click at [613, 268] on input "[EMAIL_ADDRESS][DOMAIN_NAME]" at bounding box center [524, 280] width 223 height 31
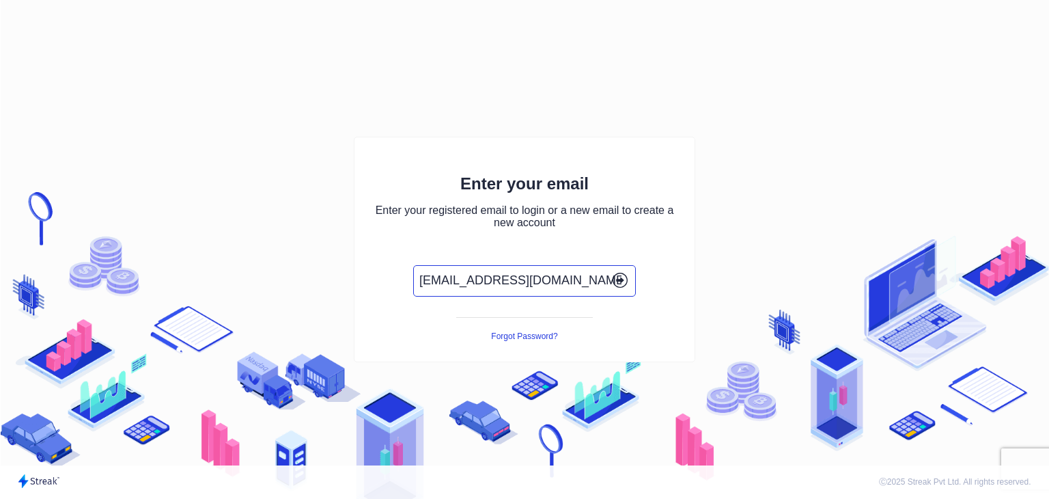
click at [613, 268] on input "[EMAIL_ADDRESS][DOMAIN_NAME]" at bounding box center [524, 280] width 223 height 31
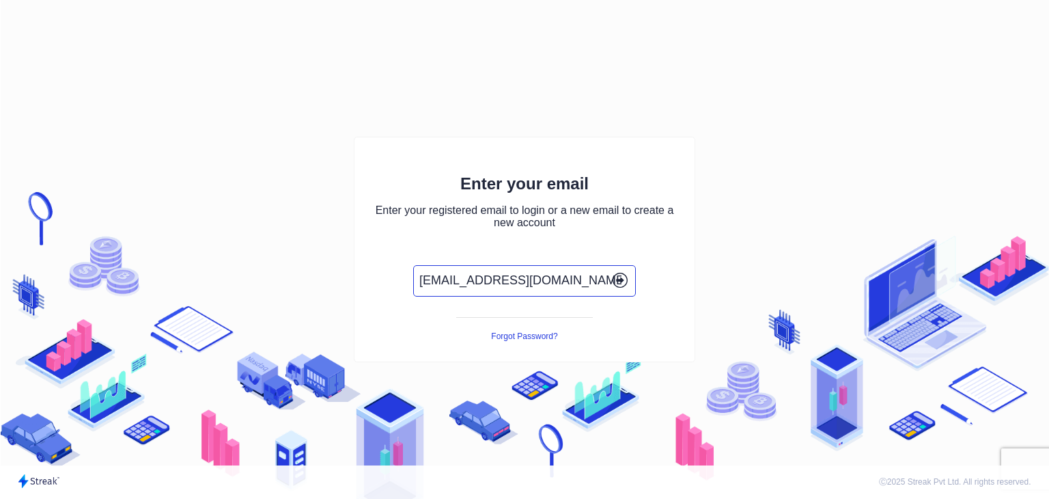
click at [613, 268] on input "[EMAIL_ADDRESS][DOMAIN_NAME]" at bounding box center [524, 280] width 223 height 31
drag, startPoint x: 613, startPoint y: 268, endPoint x: 619, endPoint y: 279, distance: 12.9
click at [619, 279] on div "[EMAIL_ADDRESS][DOMAIN_NAME]" at bounding box center [524, 280] width 223 height 31
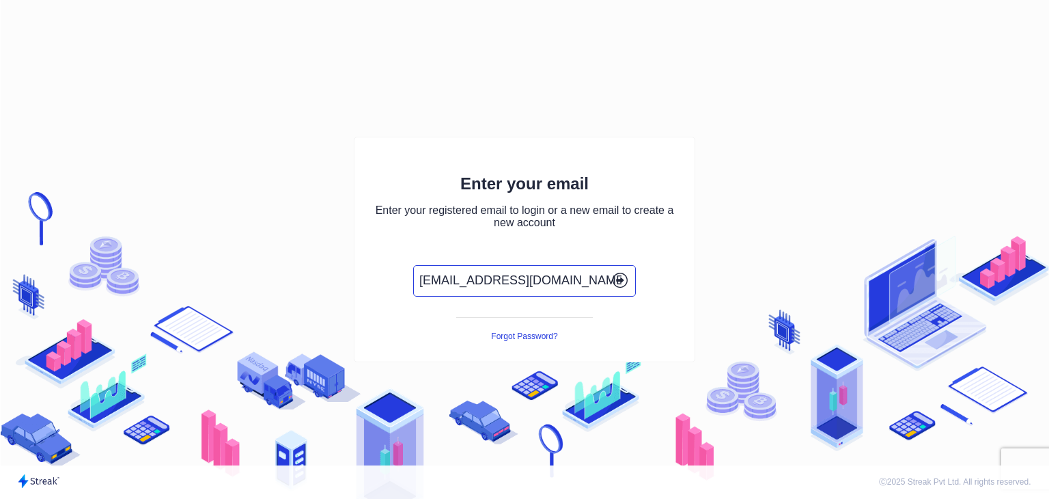
click at [619, 279] on icon "button" at bounding box center [618, 280] width 5 height 3
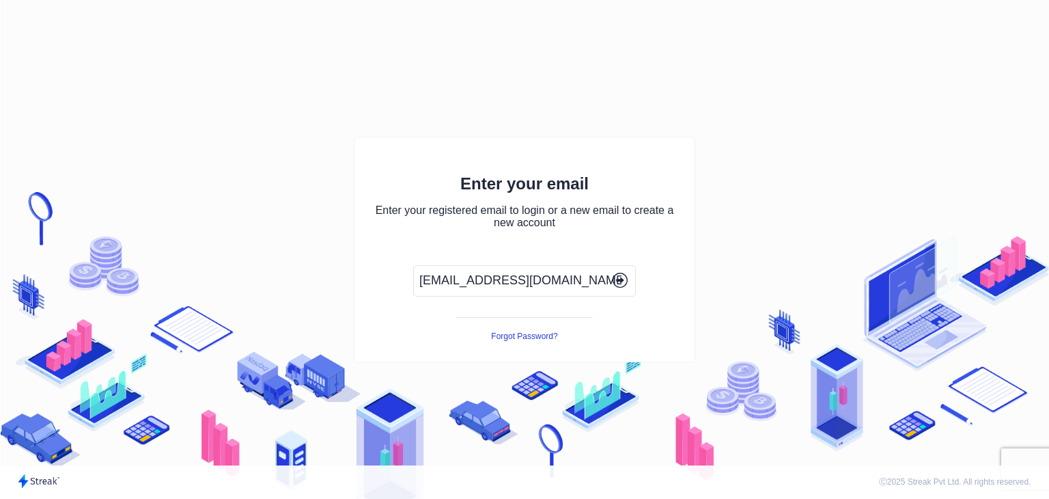
click at [619, 279] on icon "button" at bounding box center [618, 280] width 5 height 3
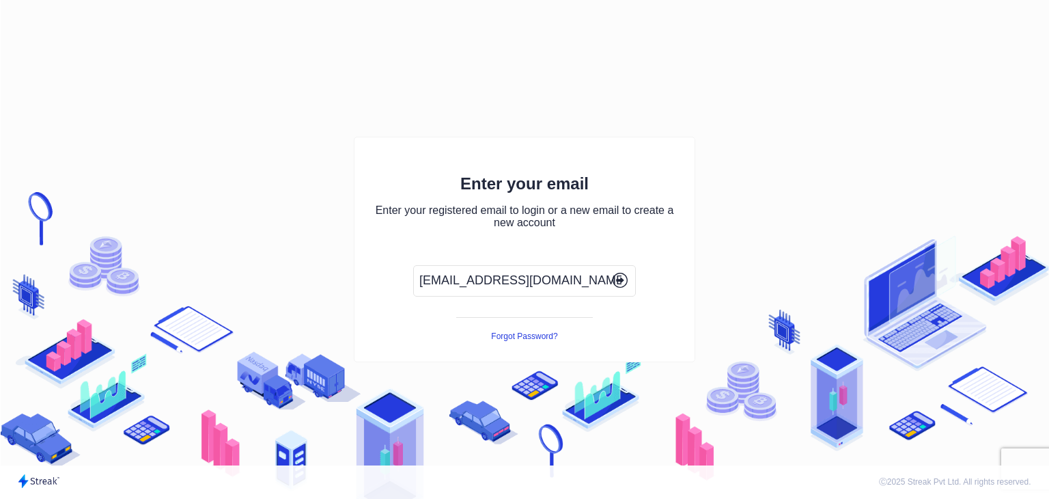
click at [619, 279] on icon "button" at bounding box center [618, 280] width 5 height 3
click at [540, 333] on button "Forgot Password?" at bounding box center [524, 336] width 66 height 10
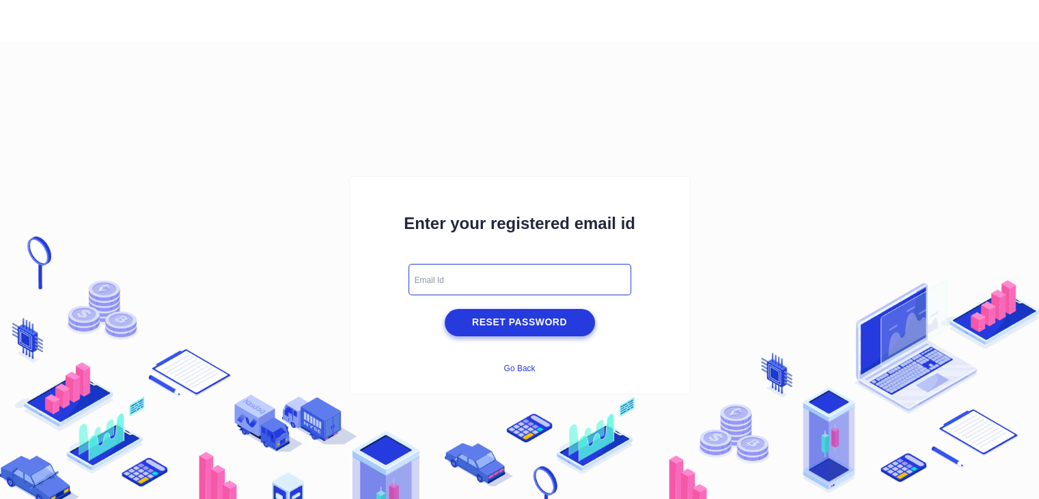
click at [494, 279] on input "text" at bounding box center [519, 279] width 223 height 31
type input "[EMAIL_ADDRESS][DOMAIN_NAME]"
click at [510, 320] on span "Reset Password" at bounding box center [519, 321] width 143 height 17
click at [520, 369] on button "Go Back" at bounding box center [518, 368] width 31 height 10
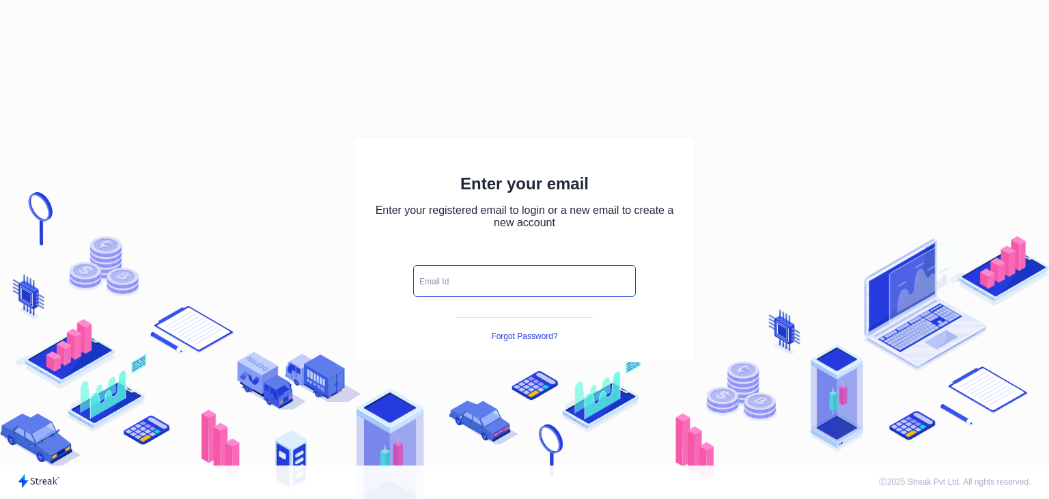
click at [464, 290] on input "text" at bounding box center [524, 280] width 223 height 31
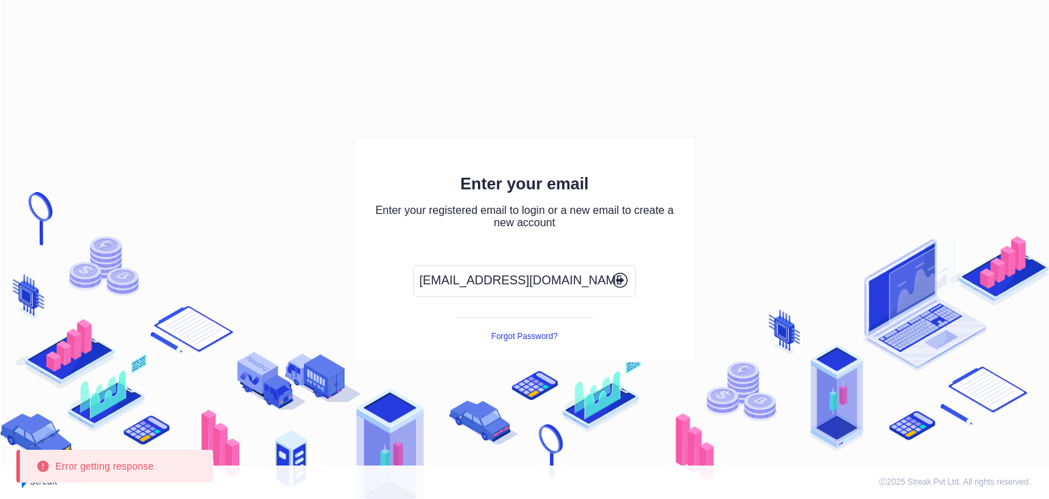
click at [619, 277] on icon "button" at bounding box center [620, 279] width 15 height 15
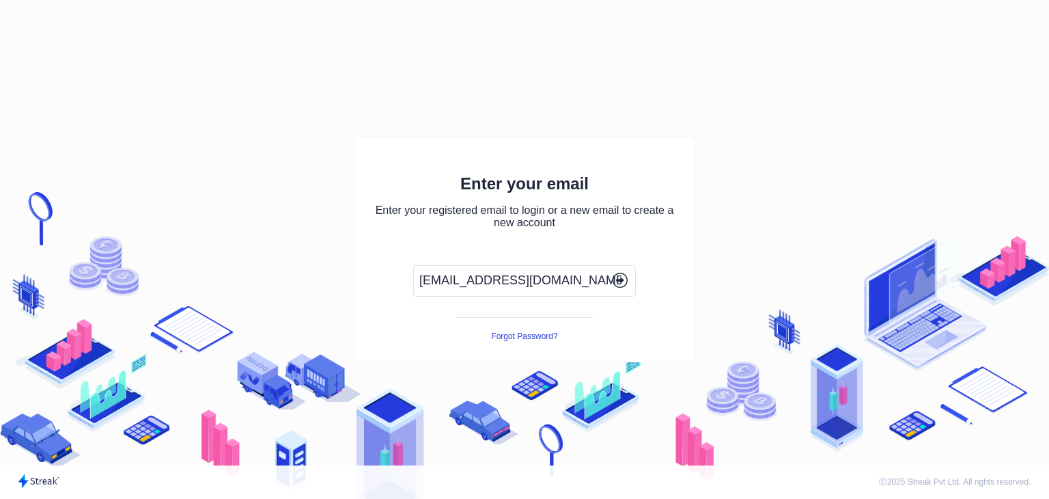
click at [619, 277] on icon "button" at bounding box center [620, 279] width 15 height 15
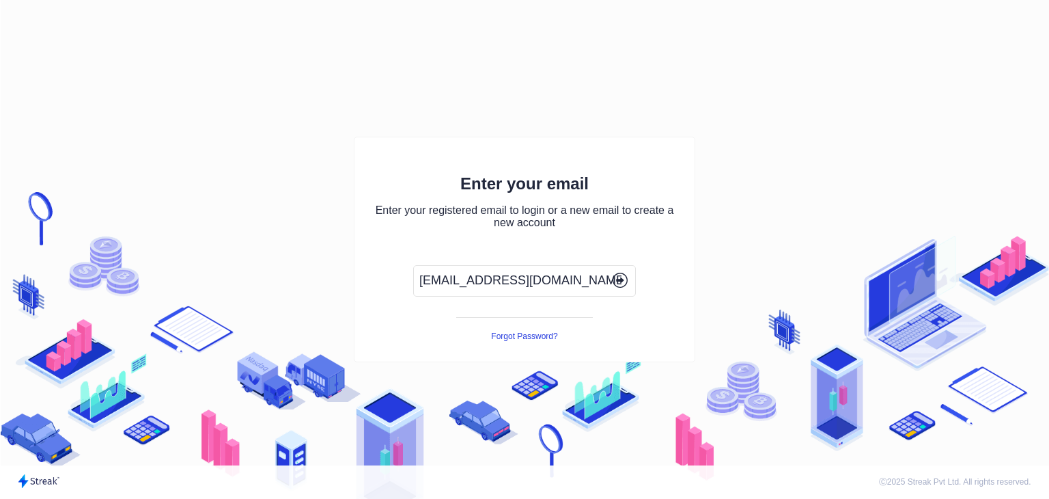
click at [619, 277] on icon "button" at bounding box center [620, 279] width 15 height 15
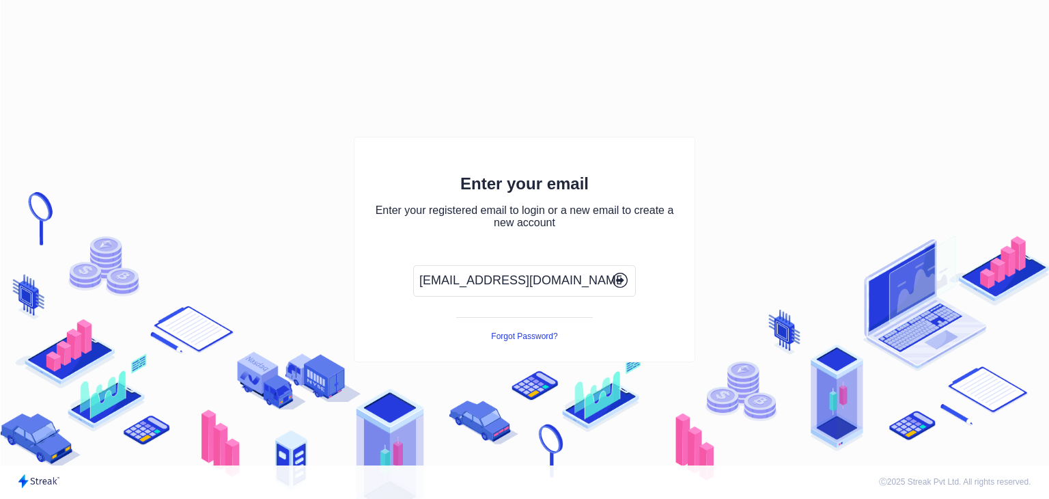
click at [619, 277] on icon "button" at bounding box center [620, 279] width 15 height 15
click at [620, 279] on icon "button" at bounding box center [621, 280] width 3 height 6
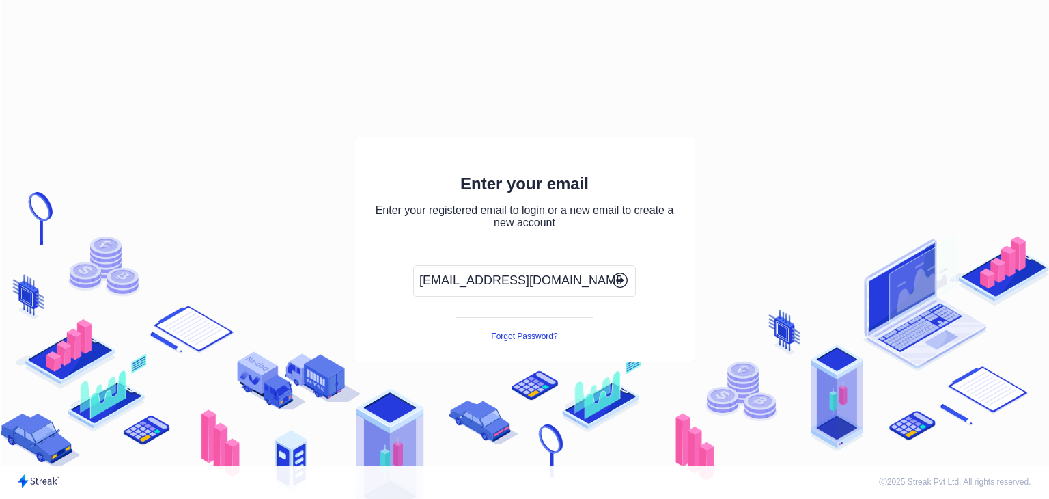
click at [620, 279] on icon "button" at bounding box center [621, 280] width 3 height 6
drag, startPoint x: 620, startPoint y: 279, endPoint x: 609, endPoint y: 278, distance: 11.0
click at [609, 278] on button "button" at bounding box center [620, 281] width 23 height 18
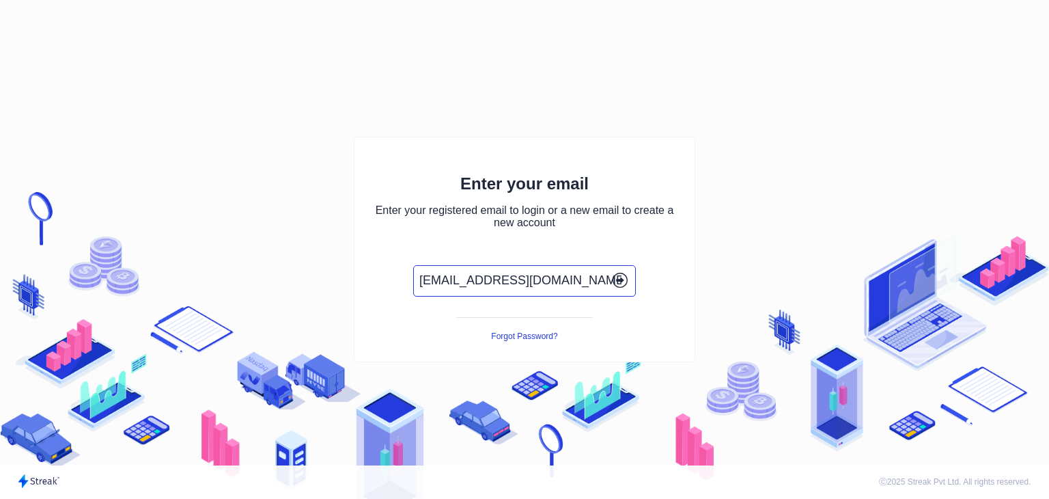
click at [598, 277] on input "[EMAIL_ADDRESS][DOMAIN_NAME]" at bounding box center [524, 280] width 223 height 31
type input "[EMAIL_ADDRESS][DOMAIN_NAME]"
click at [619, 276] on icon "button" at bounding box center [620, 279] width 15 height 15
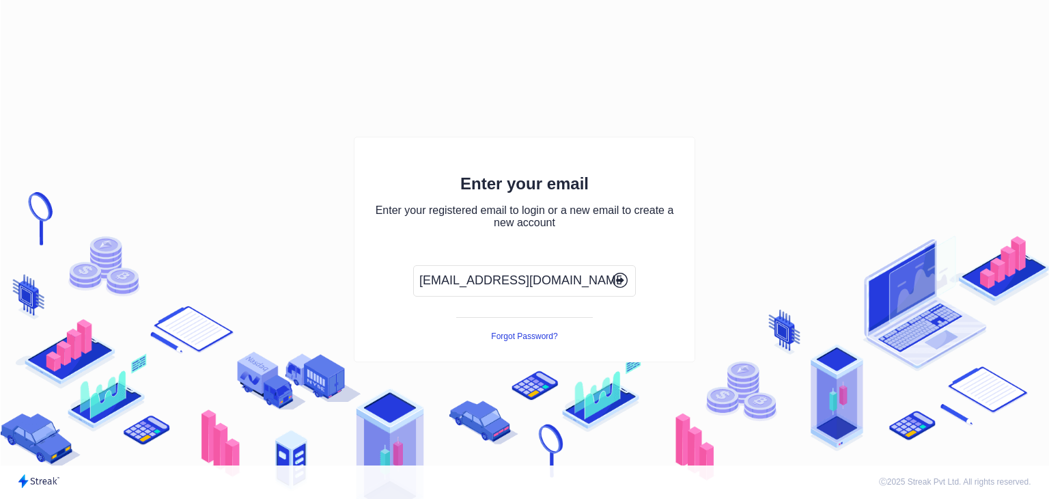
click at [619, 276] on icon "button" at bounding box center [620, 279] width 15 height 15
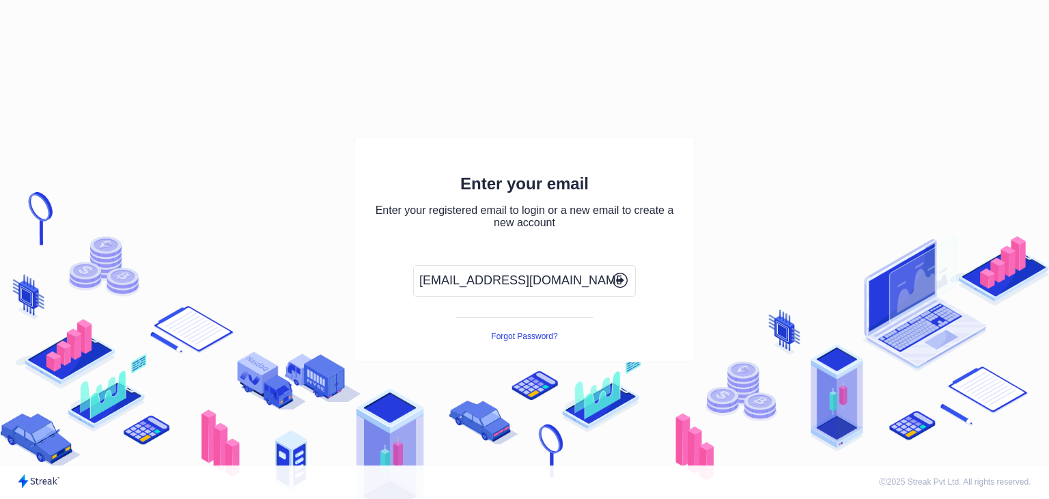
click at [619, 276] on icon "button" at bounding box center [620, 279] width 15 height 15
